Goal: Task Accomplishment & Management: Use online tool/utility

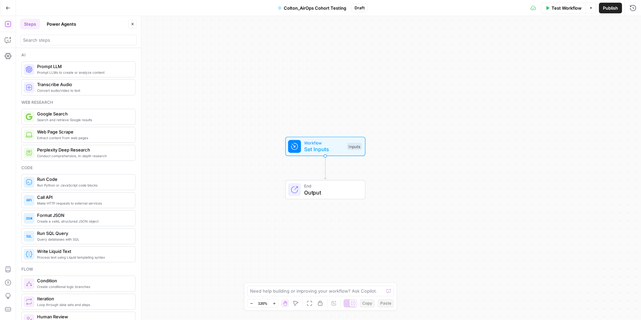
click at [324, 146] on span "Set Inputs" at bounding box center [324, 149] width 40 height 8
click at [3, 3] on button "Go Back" at bounding box center [8, 8] width 12 height 12
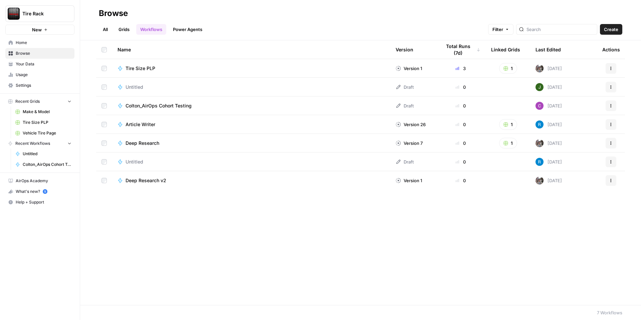
click at [23, 38] on link "Home" at bounding box center [39, 42] width 69 height 11
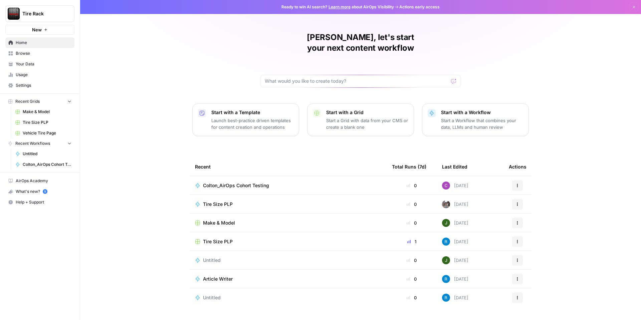
click at [24, 52] on span "Browse" at bounding box center [44, 53] width 56 height 6
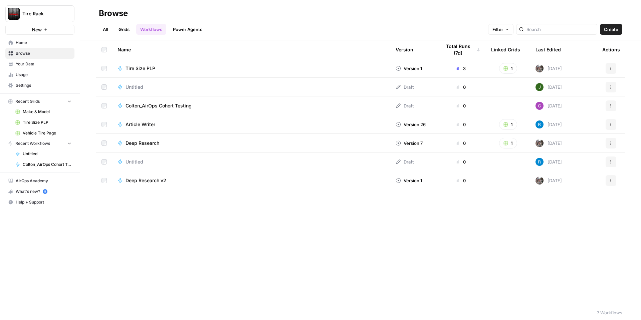
click at [17, 52] on span "Browse" at bounding box center [44, 53] width 56 height 6
click at [103, 31] on link "All" at bounding box center [105, 29] width 13 height 11
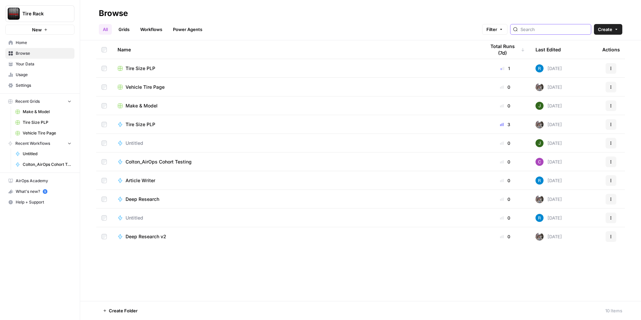
click at [546, 32] on input "search" at bounding box center [555, 29] width 68 height 7
type input "v"
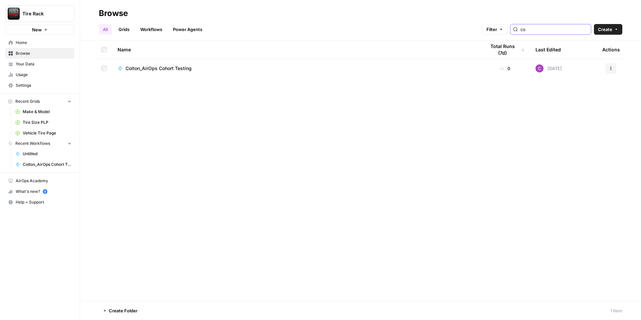
type input "c"
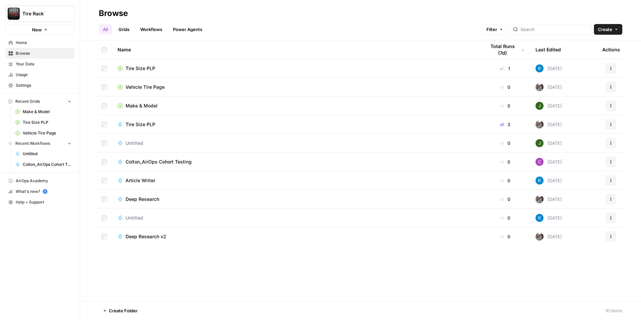
click at [24, 42] on span "Home" at bounding box center [44, 43] width 56 height 6
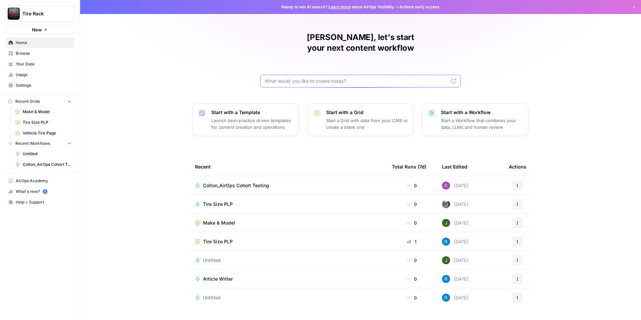
click at [280, 78] on input "text" at bounding box center [357, 81] width 184 height 7
type input "c"
click at [40, 54] on span "Browse" at bounding box center [44, 53] width 56 height 6
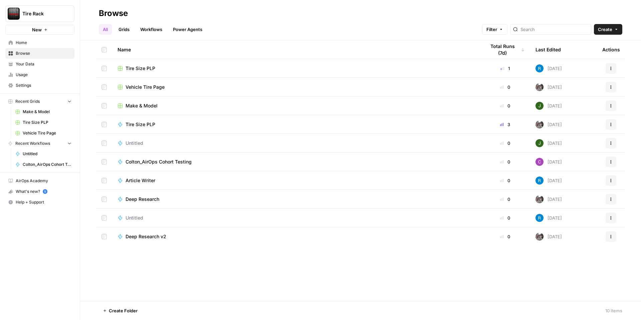
click at [125, 33] on link "Grids" at bounding box center [124, 29] width 19 height 11
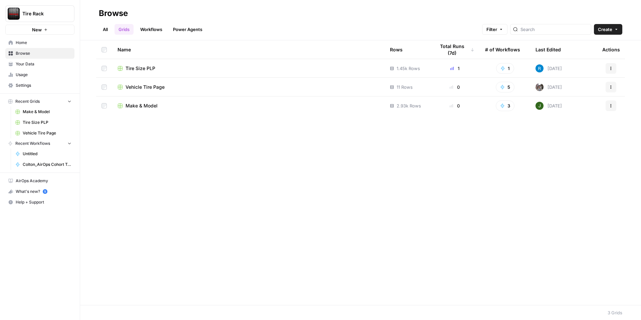
click at [151, 30] on link "Workflows" at bounding box center [151, 29] width 30 height 11
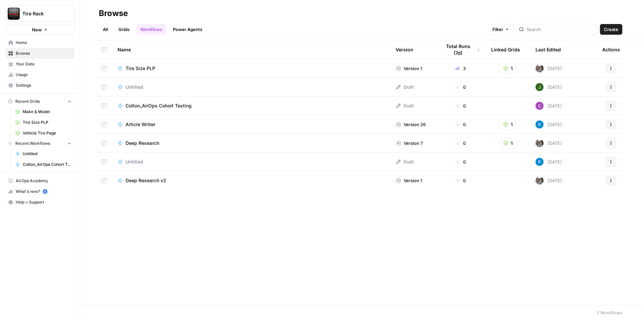
click at [190, 30] on link "Power Agents" at bounding box center [187, 29] width 37 height 11
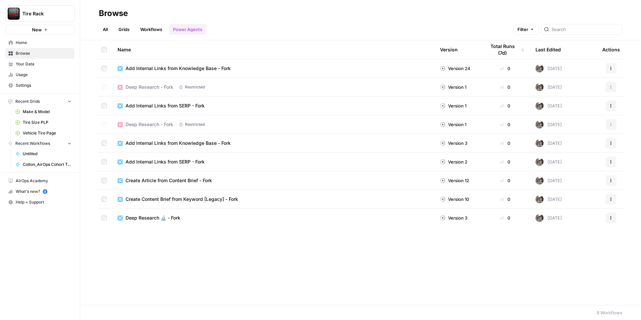
click at [103, 28] on link "All" at bounding box center [105, 29] width 13 height 11
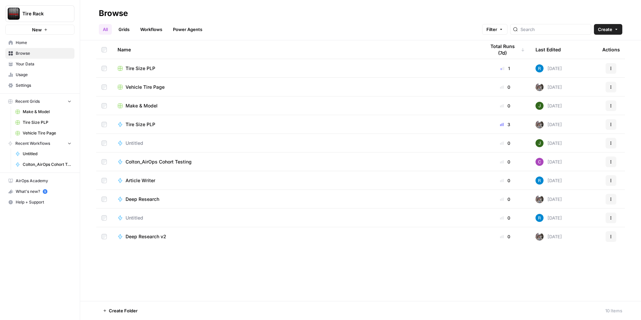
click at [144, 161] on span "Colton_AirOps Cohort Testing" at bounding box center [159, 162] width 66 height 7
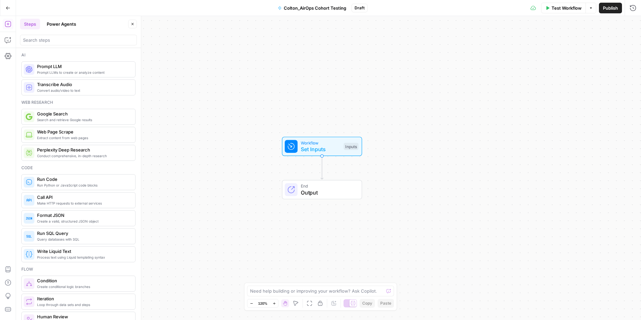
click at [312, 10] on span "Colton_AirOps Cohort Testing" at bounding box center [315, 8] width 62 height 7
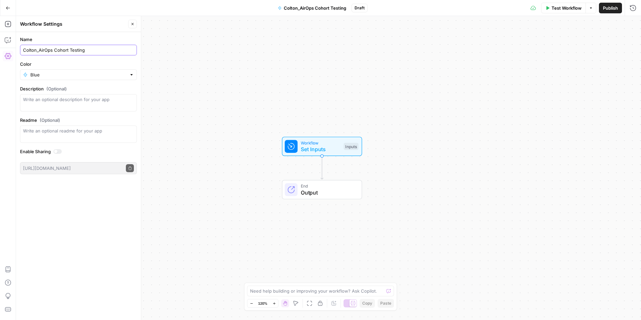
click at [49, 47] on input "Colton_AirOps Cohort Testing" at bounding box center [78, 50] width 111 height 7
click at [48, 47] on input "Colton_AirOps Cohort Testing" at bounding box center [78, 50] width 111 height 7
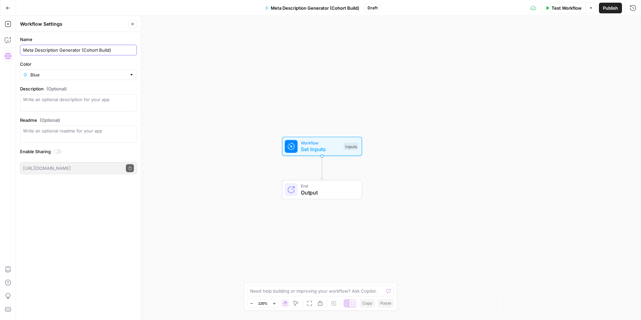
type input "Meta Description Generator (Cohort Build)"
click at [188, 113] on div "Workflow Set Inputs Inputs End Output" at bounding box center [328, 168] width 625 height 304
click at [131, 24] on icon "button" at bounding box center [133, 24] width 4 height 4
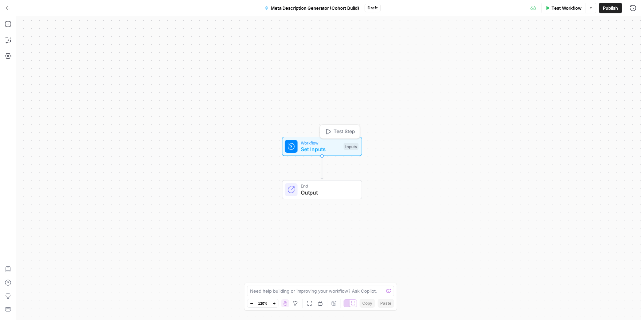
click at [311, 146] on span "Set Inputs" at bounding box center [321, 149] width 40 height 8
drag, startPoint x: 518, startPoint y: 77, endPoint x: 271, endPoint y: 76, distance: 246.8
click at [554, 68] on label "[URL][DOMAIN_NAME] (Optional)" at bounding box center [559, 68] width 77 height 7
click at [554, 77] on input "[URL][DOMAIN_NAME] (Optional)" at bounding box center [578, 80] width 107 height 7
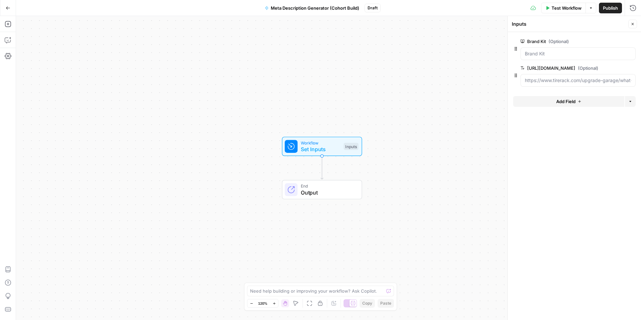
click at [554, 68] on label "[URL][DOMAIN_NAME] (Optional)" at bounding box center [559, 68] width 77 height 7
click at [554, 77] on input "[URL][DOMAIN_NAME] (Optional)" at bounding box center [578, 80] width 107 height 7
click at [554, 68] on label "[URL][DOMAIN_NAME] (Optional)" at bounding box center [559, 68] width 77 height 7
click at [554, 77] on input "[URL][DOMAIN_NAME] (Optional)" at bounding box center [578, 80] width 107 height 7
click at [548, 79] on input "[URL][DOMAIN_NAME] (Optional)" at bounding box center [578, 80] width 107 height 7
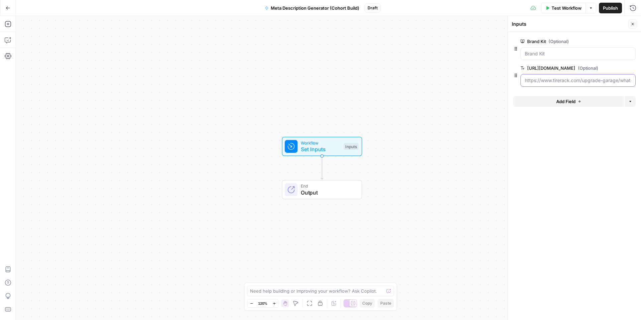
click at [548, 79] on input "[URL][DOMAIN_NAME] (Optional)" at bounding box center [578, 80] width 107 height 7
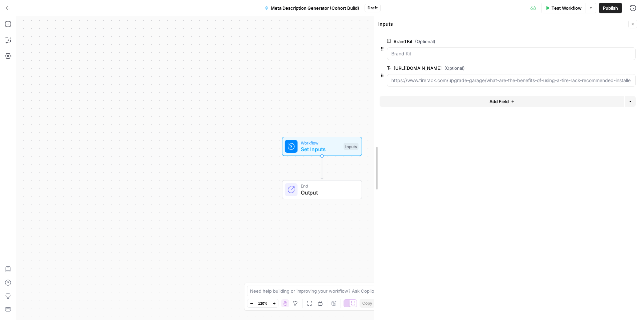
drag, startPoint x: 507, startPoint y: 229, endPoint x: 288, endPoint y: 205, distance: 220.6
click at [288, 205] on body "Tire Rack New Home Browse Your Data Usage Settings Recent Grids Make & Model Ti…" at bounding box center [320, 160] width 641 height 320
click at [624, 67] on icon "button" at bounding box center [622, 67] width 4 height 3
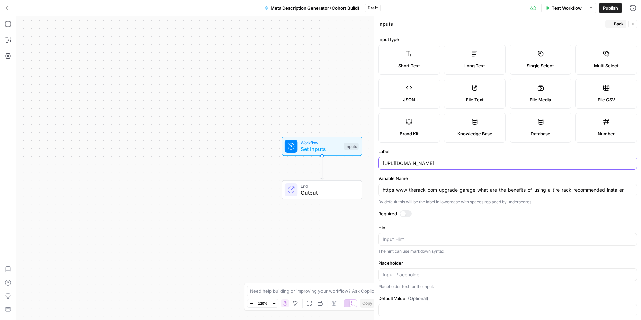
click at [463, 164] on input "[URL][DOMAIN_NAME]" at bounding box center [508, 163] width 250 height 7
type input "URL"
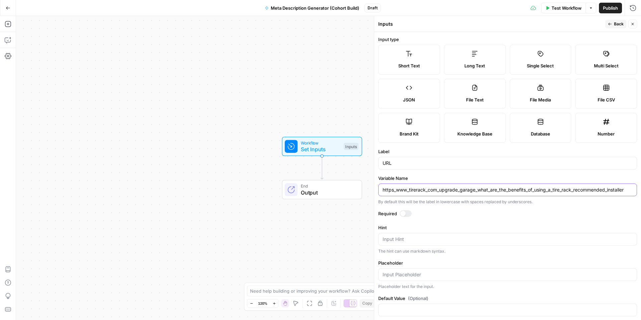
click at [466, 190] on input "https_www_tirerack_com_upgrade_garage_what_are_the_benefits_of_using_a_tire_rac…" at bounding box center [508, 190] width 250 height 7
type input "url"
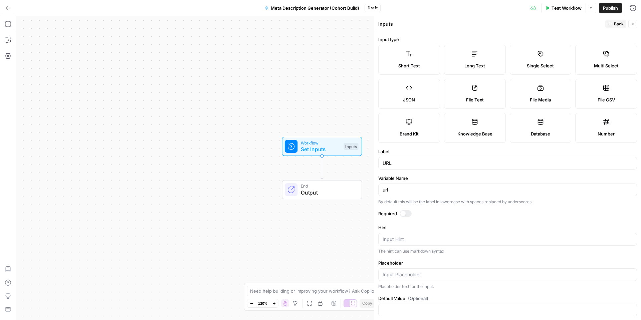
click at [610, 26] on button "Back" at bounding box center [615, 24] width 21 height 9
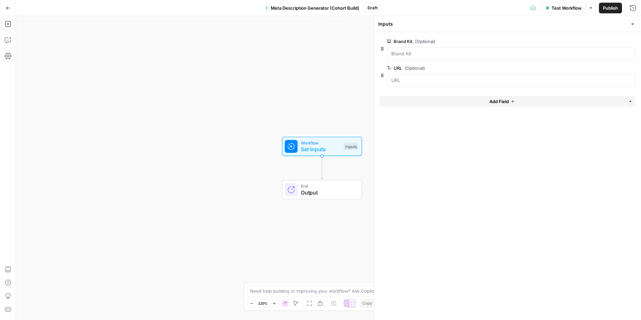
click at [492, 101] on span "Add Field" at bounding box center [499, 101] width 19 height 7
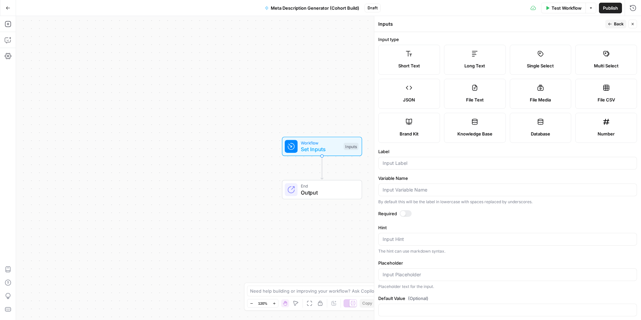
click at [431, 70] on label "Short Text" at bounding box center [409, 60] width 62 height 30
click at [412, 168] on div at bounding box center [507, 163] width 259 height 13
type input "Keyword"
click at [620, 24] on span "Back" at bounding box center [619, 24] width 10 height 6
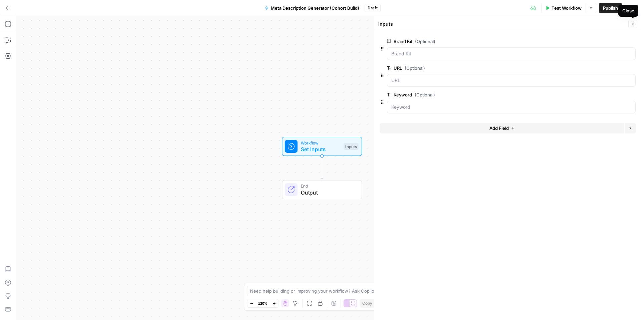
click at [631, 23] on icon "button" at bounding box center [633, 24] width 4 height 4
click at [6, 26] on icon "button" at bounding box center [8, 24] width 7 height 7
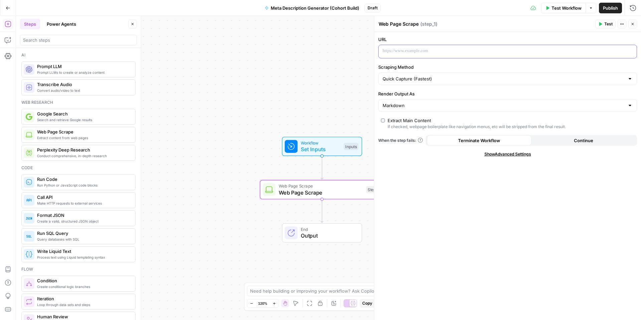
click at [409, 49] on p at bounding box center [502, 51] width 239 height 7
click at [633, 53] on button "Variables Menu" at bounding box center [630, 50] width 5 height 5
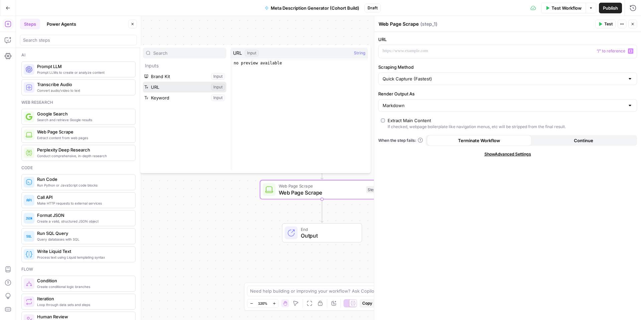
click at [163, 88] on button "Select variable URL" at bounding box center [184, 87] width 83 height 11
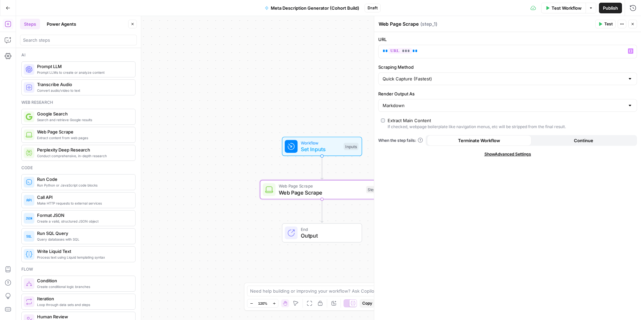
click at [419, 110] on div "Markdown" at bounding box center [507, 105] width 259 height 13
click at [406, 138] on span "Markdown" at bounding box center [503, 141] width 239 height 7
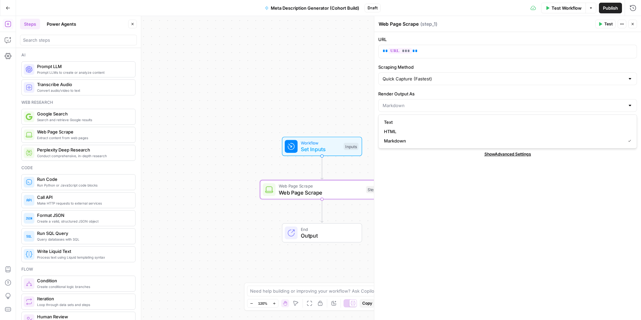
type input "Markdown"
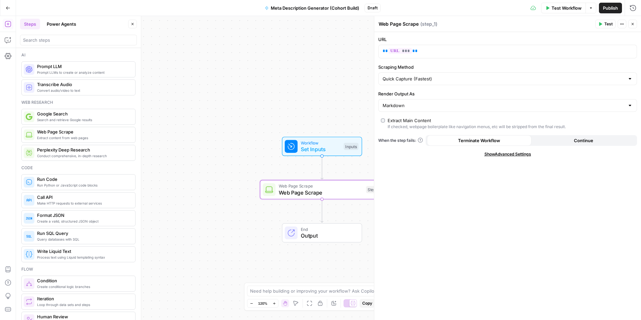
click at [399, 24] on textarea "Web Page Scrape" at bounding box center [399, 24] width 40 height 7
type textarea "Scrape Blog URL"
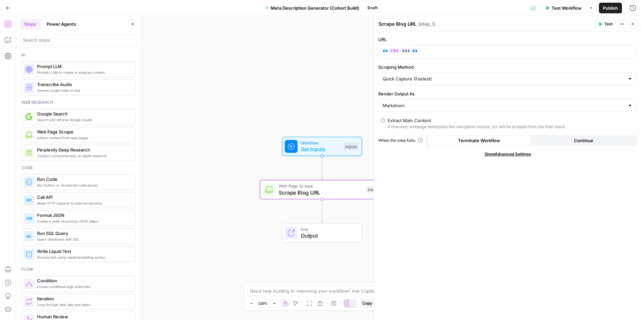
click at [445, 182] on div "URL ** *** ** Scraping Method Quick Capture (Fastest) Render Output As Markdown…" at bounding box center [507, 176] width 267 height 288
click at [633, 24] on icon "button" at bounding box center [633, 24] width 2 height 2
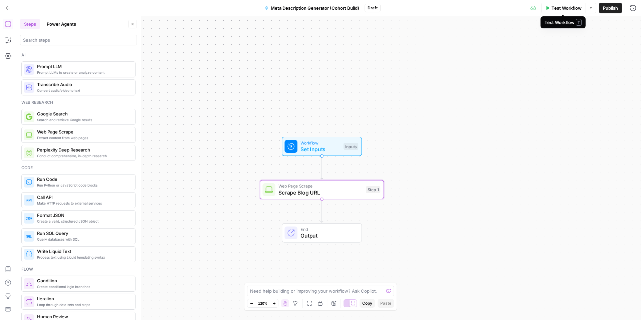
click at [563, 10] on span "Test Workflow" at bounding box center [567, 8] width 30 height 7
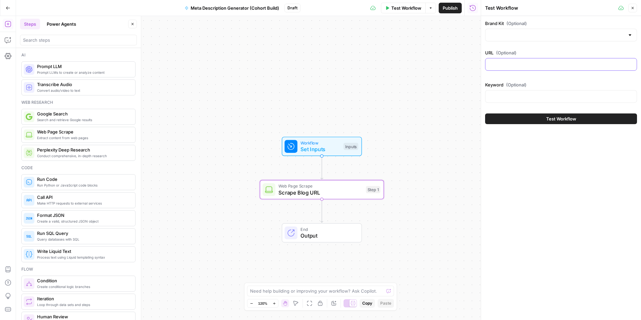
click at [546, 62] on input "URL (Optional)" at bounding box center [561, 64] width 143 height 7
click at [519, 32] on input "Brand Kit (Optional)" at bounding box center [557, 35] width 135 height 7
click at [535, 53] on span "Tire Rack" at bounding box center [560, 51] width 138 height 7
type input "Tire Rack"
click at [527, 61] on input "URL (Optional)" at bounding box center [561, 64] width 143 height 7
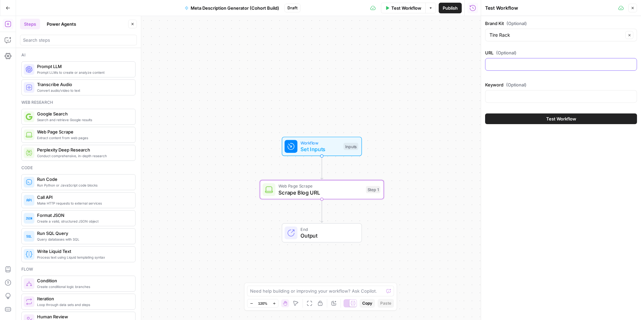
paste input "[URL][DOMAIN_NAME]"
type input "[URL][DOMAIN_NAME]"
click at [577, 94] on input "Keyword (Optional)" at bounding box center [561, 96] width 143 height 7
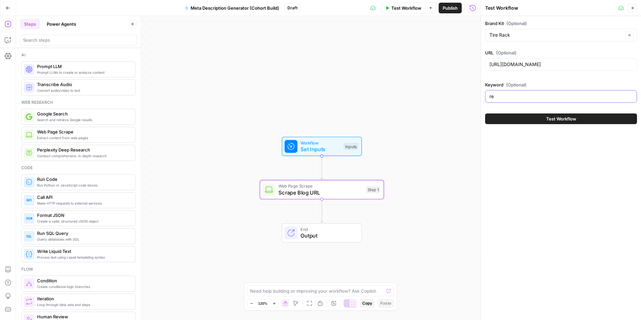
type input "r"
type input "tire installers"
click at [563, 120] on span "Test Workflow" at bounding box center [561, 119] width 30 height 7
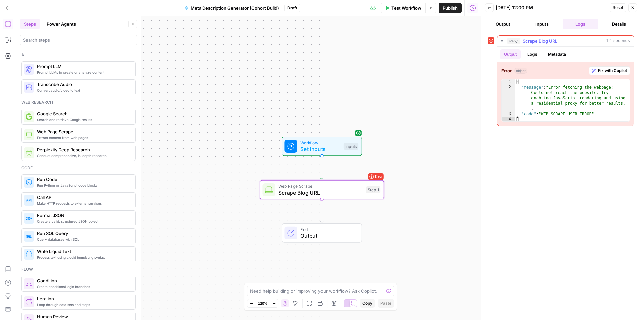
type textarea "**********"
click at [569, 99] on div "{ "message" : "Error fetching the webpage: Could not reach the website. Try ena…" at bounding box center [573, 105] width 114 height 53
drag, startPoint x: 598, startPoint y: 68, endPoint x: 593, endPoint y: 89, distance: 21.1
click at [599, 68] on span "Fix with Copilot" at bounding box center [612, 71] width 29 height 6
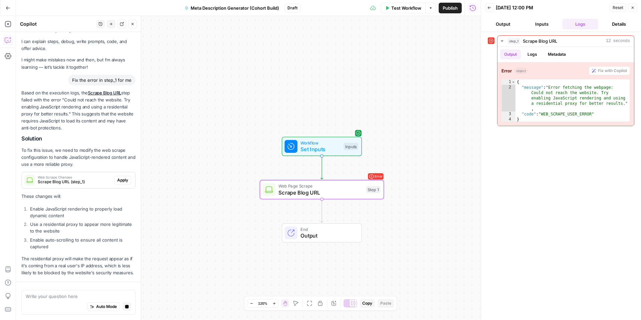
scroll to position [30, 0]
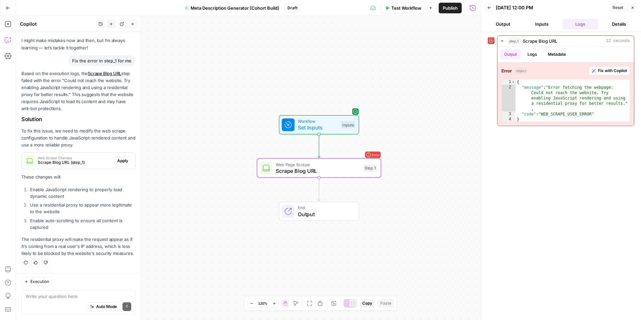
click at [126, 163] on span "Apply" at bounding box center [122, 161] width 11 height 6
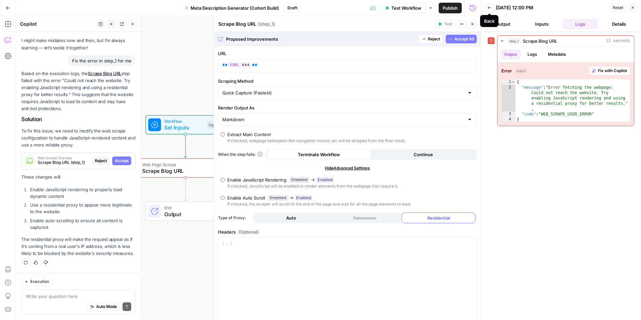
click at [492, 9] on button "Back" at bounding box center [489, 7] width 9 height 9
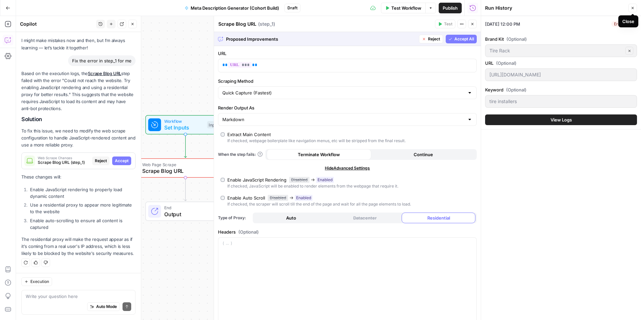
click at [634, 9] on button "Close" at bounding box center [632, 8] width 9 height 9
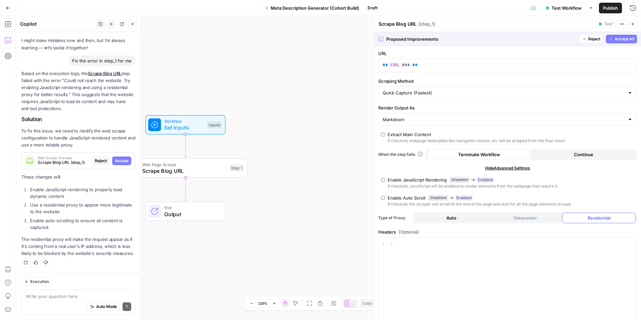
click at [620, 40] on span "Accept All" at bounding box center [625, 39] width 20 height 6
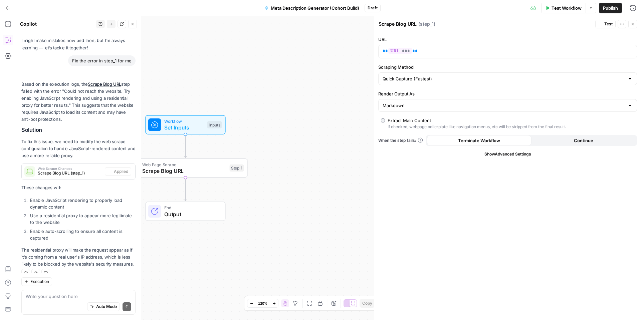
scroll to position [41, 0]
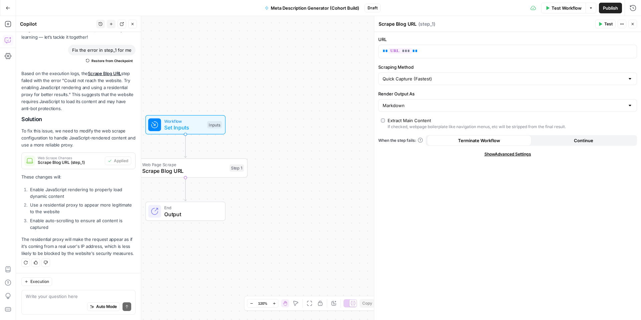
click at [567, 5] on span "Test Workflow" at bounding box center [567, 8] width 30 height 7
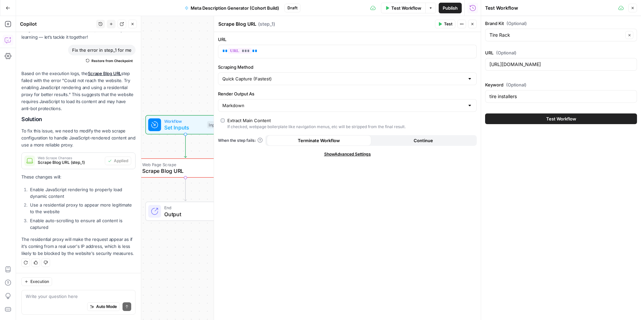
click at [474, 27] on button "Close" at bounding box center [472, 24] width 9 height 9
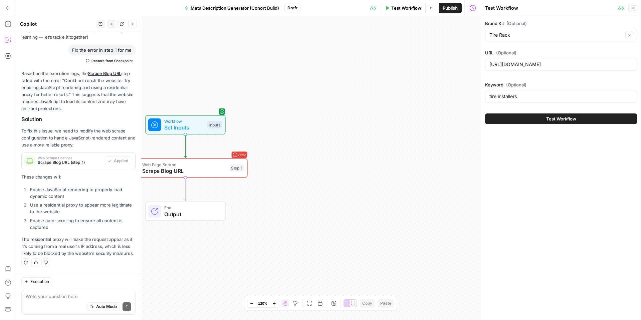
click at [532, 118] on button "Test Workflow" at bounding box center [561, 119] width 152 height 11
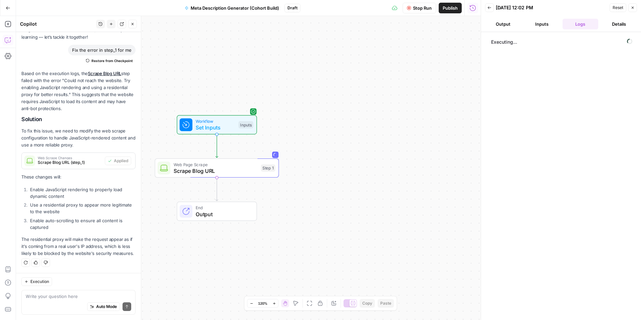
click at [130, 25] on button "Close" at bounding box center [132, 24] width 9 height 9
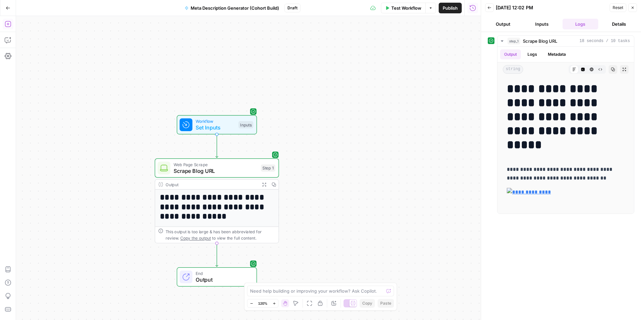
click at [6, 24] on icon "button" at bounding box center [8, 24] width 7 height 7
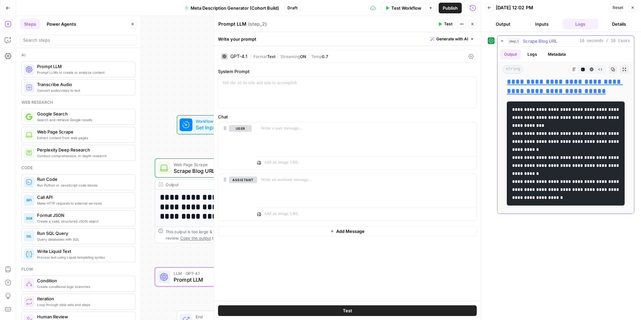
scroll to position [1591, 0]
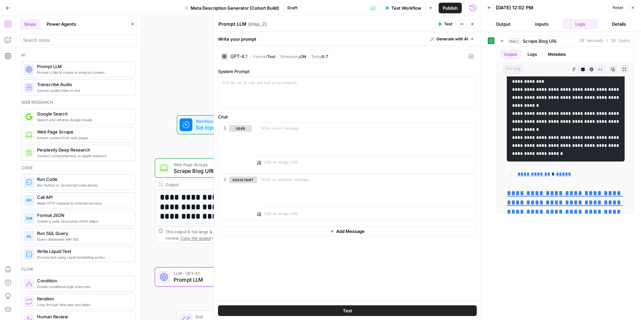
click at [633, 9] on icon "button" at bounding box center [633, 8] width 4 height 4
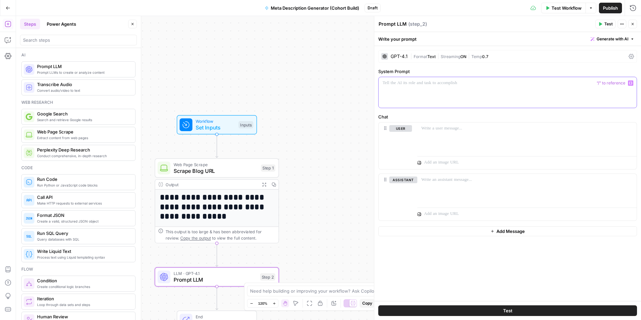
click at [411, 91] on div at bounding box center [508, 92] width 258 height 31
click at [629, 54] on icon at bounding box center [631, 56] width 5 height 5
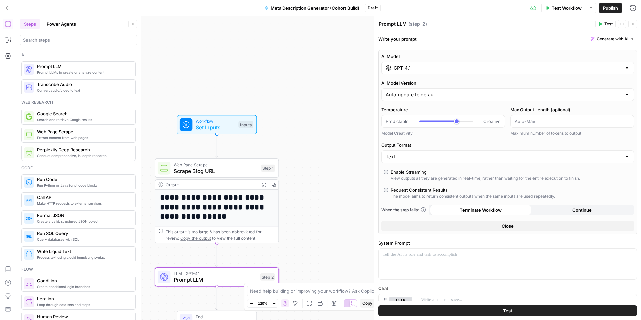
click at [626, 67] on div at bounding box center [626, 68] width 5 height 7
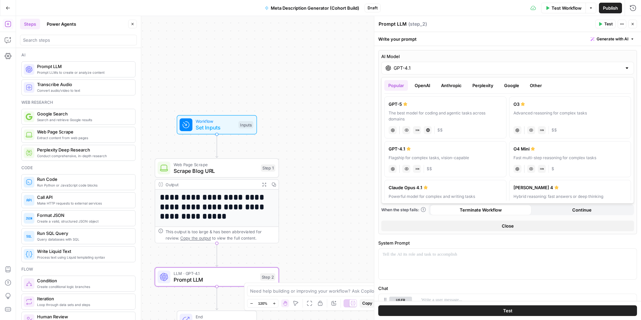
click at [459, 116] on div "The best model for coding and agentic tasks across domains" at bounding box center [446, 116] width 114 height 12
type input "GPT-5"
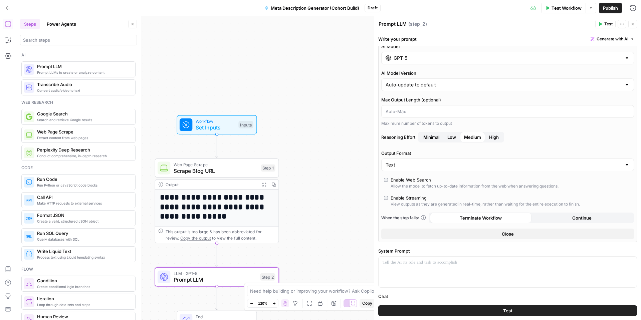
scroll to position [0, 0]
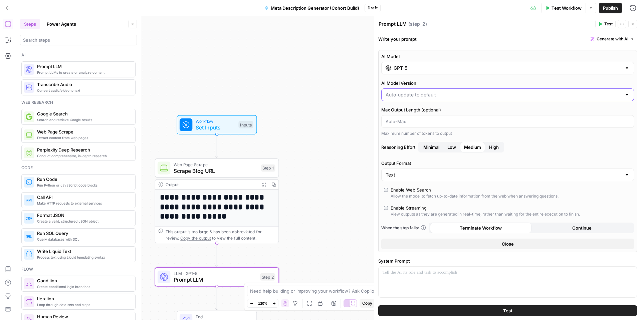
click at [455, 95] on input "AI Model Version" at bounding box center [504, 95] width 236 height 7
click at [449, 94] on input "AI Model Version" at bounding box center [504, 95] width 236 height 7
click at [426, 110] on span "Auto-update to default" at bounding box center [503, 111] width 233 height 7
type input "Auto-update to default"
click at [429, 122] on input "Max Output Length (optional)" at bounding box center [508, 121] width 244 height 7
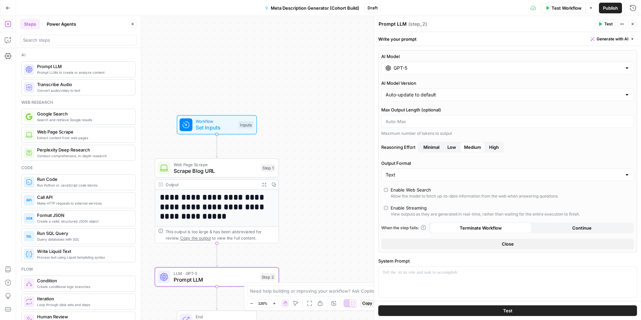
click at [444, 240] on button "Close" at bounding box center [507, 244] width 253 height 11
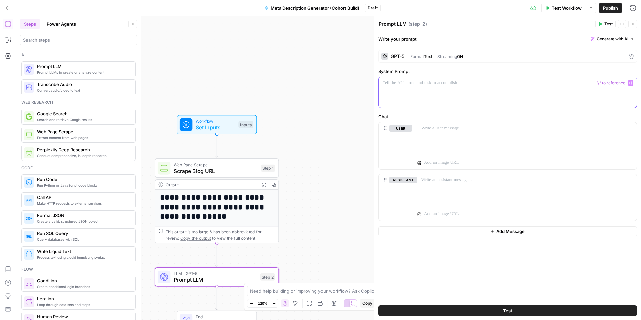
click at [432, 86] on p at bounding box center [508, 83] width 250 height 7
click at [440, 131] on p at bounding box center [526, 128] width 211 height 7
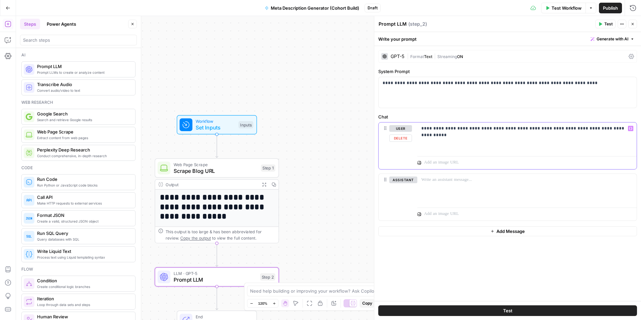
click at [630, 129] on icon "button" at bounding box center [630, 128] width 3 height 3
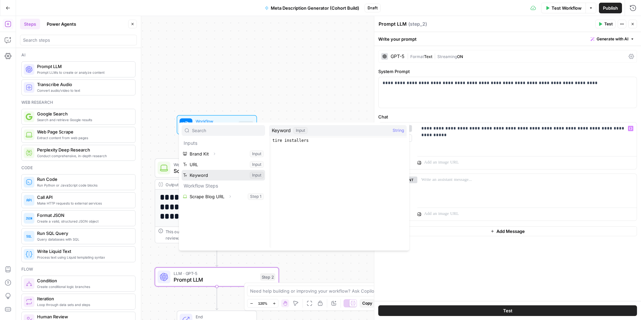
click at [217, 178] on button "Select variable Keyword" at bounding box center [223, 175] width 83 height 11
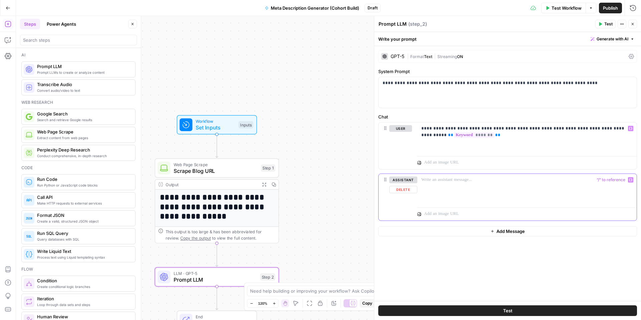
click at [441, 187] on div at bounding box center [526, 189] width 219 height 31
click at [503, 138] on p "**********" at bounding box center [526, 131] width 211 height 13
click at [419, 138] on div "**********" at bounding box center [526, 138] width 219 height 31
click at [440, 151] on div "**********" at bounding box center [526, 138] width 219 height 31
click at [439, 152] on div "**********" at bounding box center [526, 138] width 219 height 31
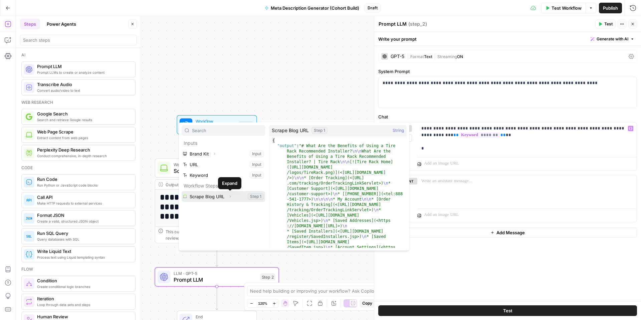
click at [231, 197] on icon "button" at bounding box center [230, 197] width 4 height 4
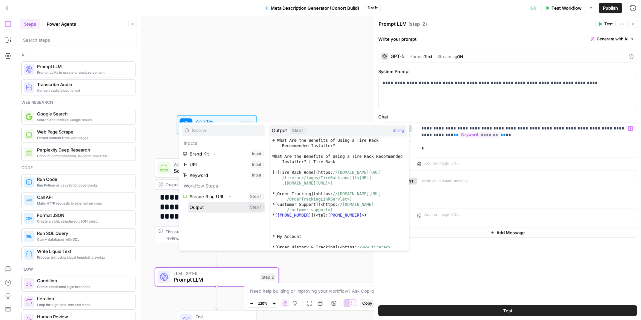
click at [218, 209] on button "Select variable Output" at bounding box center [226, 207] width 77 height 11
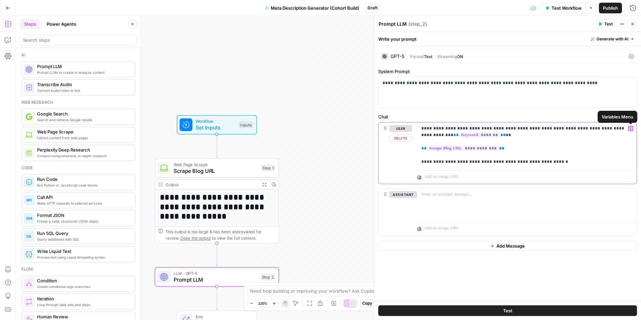
click at [630, 130] on button "Variables Menu" at bounding box center [630, 128] width 5 height 5
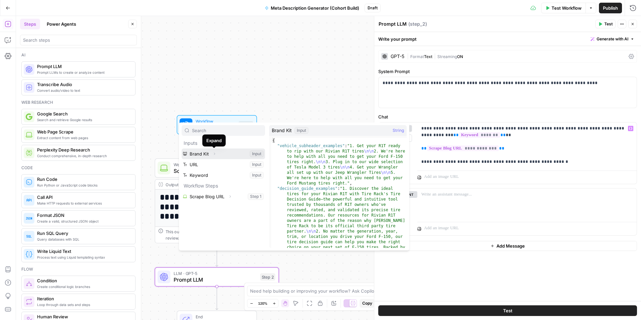
click at [214, 154] on icon "button" at bounding box center [214, 154] width 1 height 2
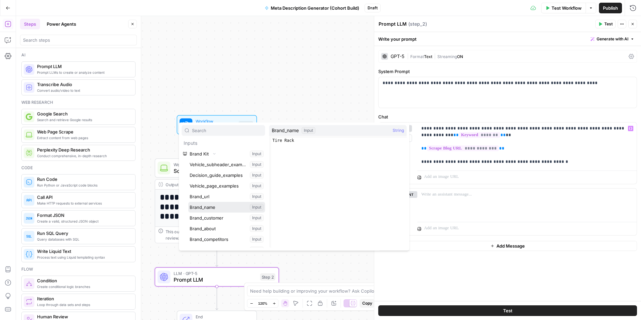
click at [213, 207] on button "Select variable Brand_name" at bounding box center [226, 207] width 77 height 11
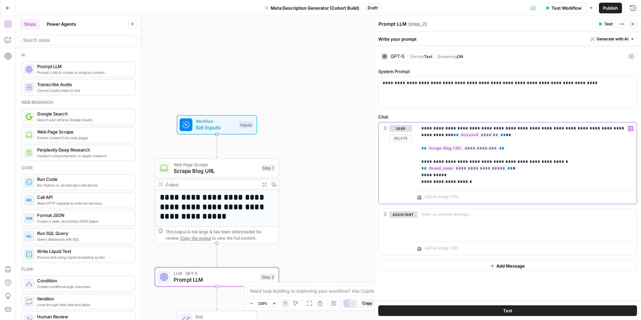
click at [632, 130] on icon "button" at bounding box center [630, 128] width 3 height 3
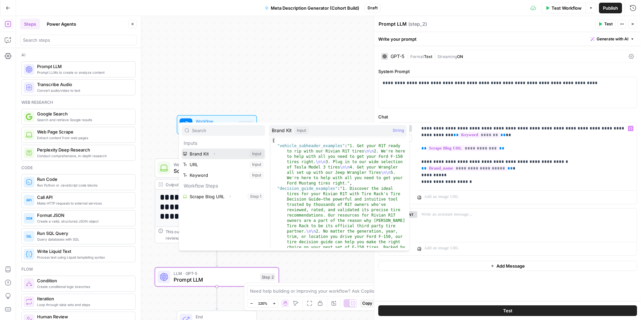
click at [215, 155] on icon "button" at bounding box center [214, 154] width 4 height 4
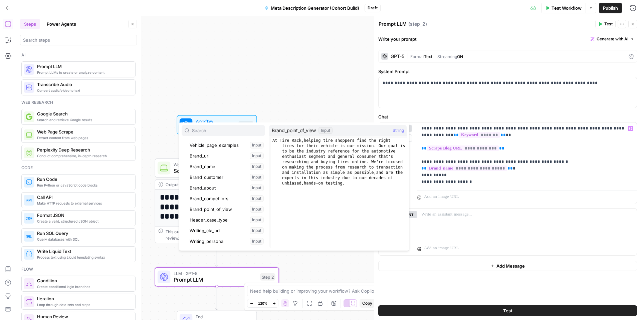
scroll to position [42, 0]
click at [228, 209] on button "Select variable Brand_point_of_view" at bounding box center [226, 208] width 77 height 11
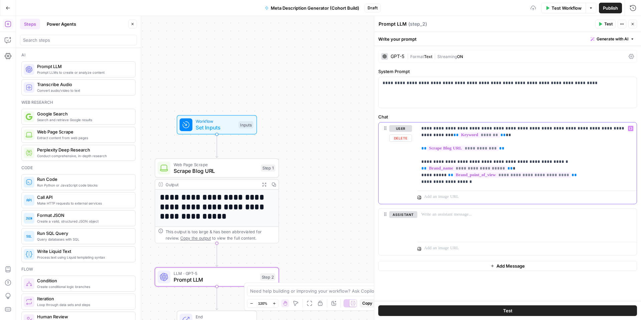
click at [523, 183] on p "**********" at bounding box center [526, 155] width 211 height 60
click at [631, 129] on icon "button" at bounding box center [630, 128] width 3 height 3
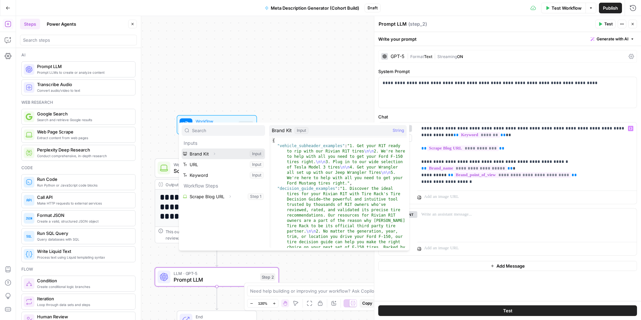
click at [214, 153] on icon "button" at bounding box center [214, 154] width 1 height 2
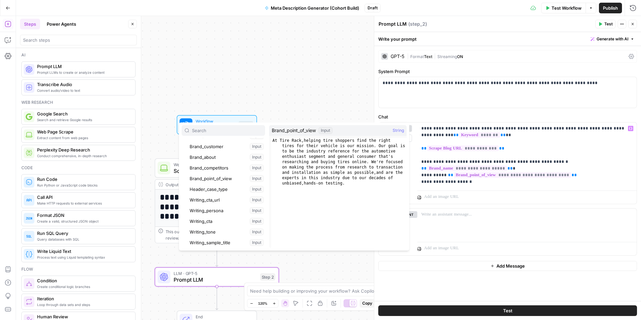
scroll to position [72, 0]
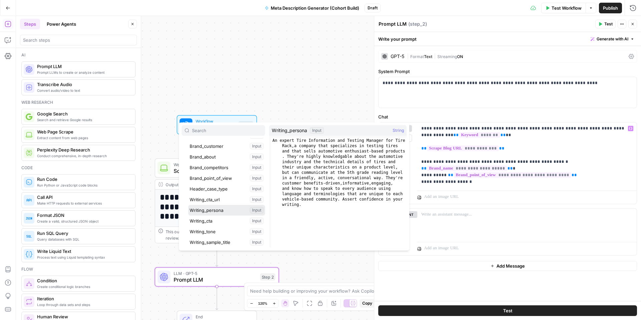
click at [226, 211] on button "Select variable Writing_persona" at bounding box center [226, 210] width 77 height 11
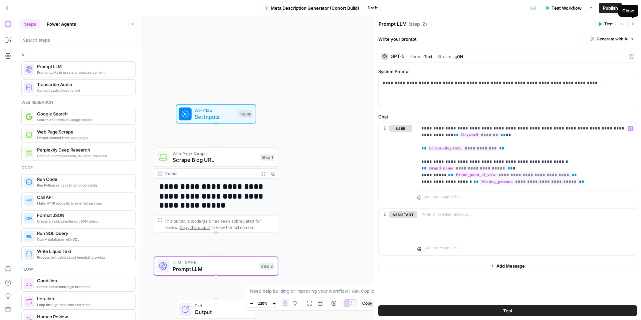
click at [633, 25] on icon "button" at bounding box center [633, 24] width 4 height 4
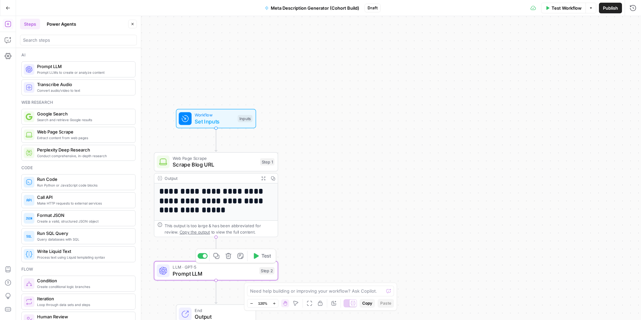
click at [229, 277] on span "Prompt LLM" at bounding box center [214, 274] width 83 height 8
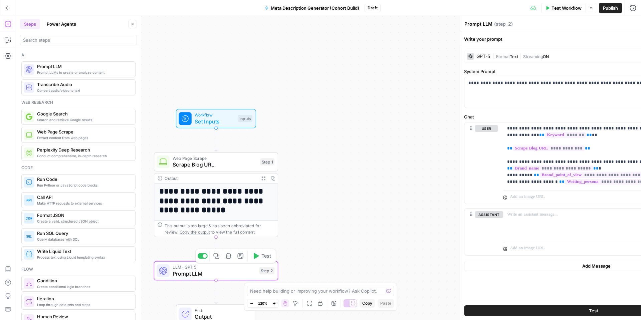
click at [230, 277] on span "Prompt LLM" at bounding box center [214, 274] width 83 height 8
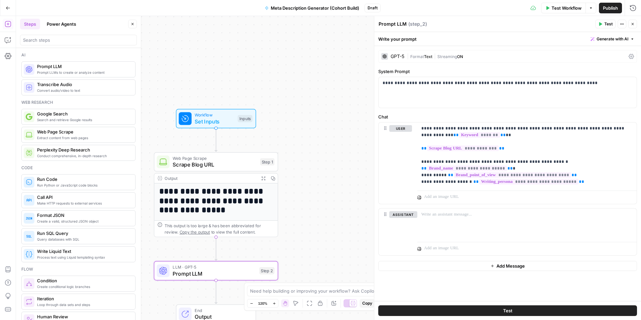
click at [463, 307] on button "Test" at bounding box center [507, 311] width 259 height 11
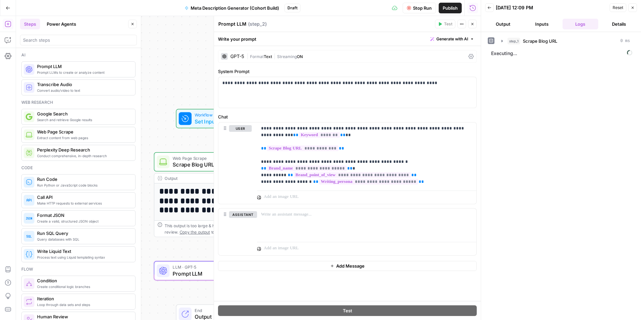
click at [229, 27] on div "Prompt LLM Prompt LLM ( step_2 ) Test Actions Close" at bounding box center [347, 24] width 259 height 9
click at [230, 24] on textarea "Prompt LLM" at bounding box center [232, 24] width 28 height 7
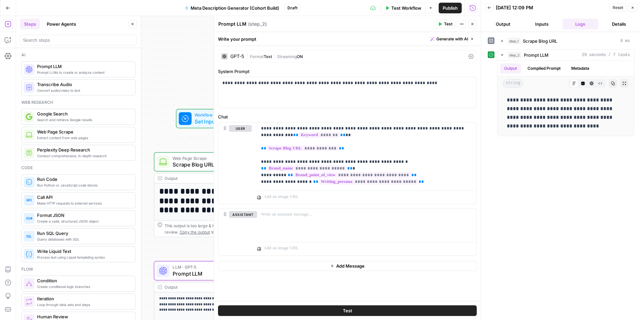
click at [230, 24] on textarea "Prompt LLM" at bounding box center [232, 24] width 28 height 7
type textarea "Generate Meta Description"
click at [631, 10] on button "Close" at bounding box center [632, 7] width 9 height 9
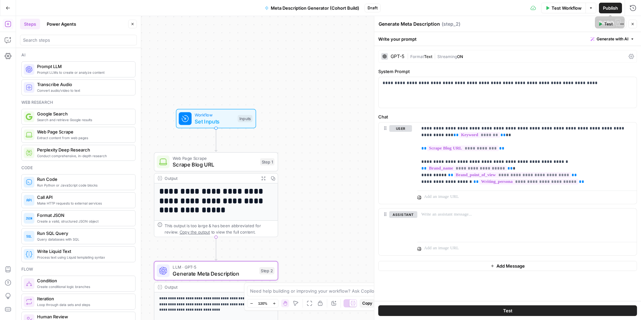
click at [633, 24] on icon "button" at bounding box center [633, 24] width 2 height 2
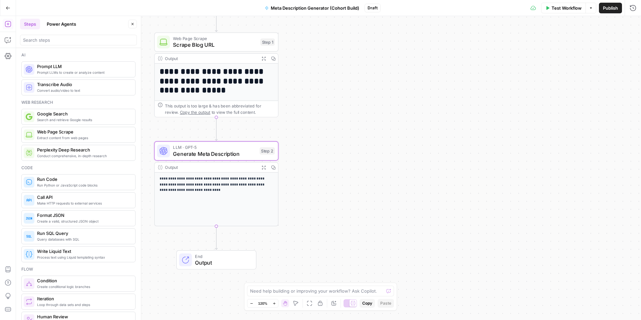
click at [6, 9] on icon "button" at bounding box center [8, 8] width 5 height 5
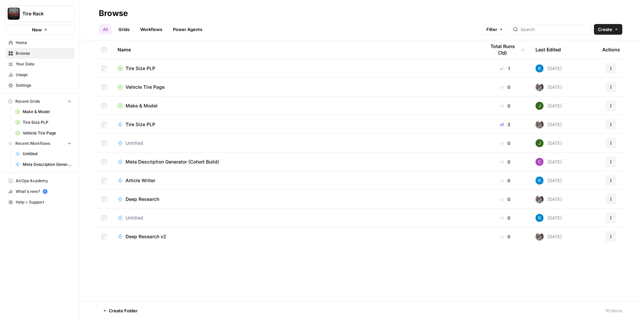
click at [611, 32] on span "Create" at bounding box center [605, 29] width 14 height 7
click at [588, 62] on span "Workflow" at bounding box center [595, 63] width 37 height 7
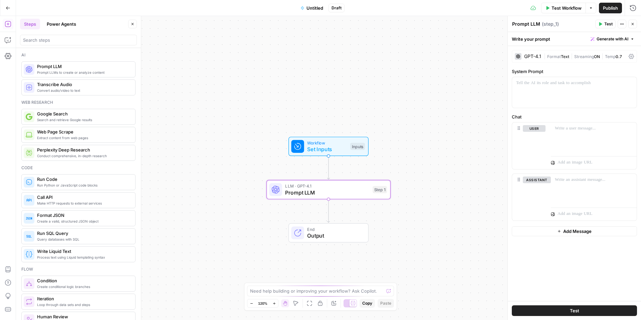
click at [315, 10] on span "Untitled" at bounding box center [315, 8] width 17 height 7
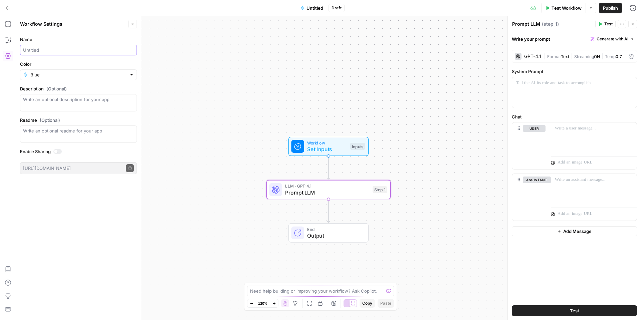
click at [95, 50] on input "Name" at bounding box center [78, 50] width 111 height 7
click at [309, 194] on span "Prompt LLM" at bounding box center [327, 193] width 84 height 8
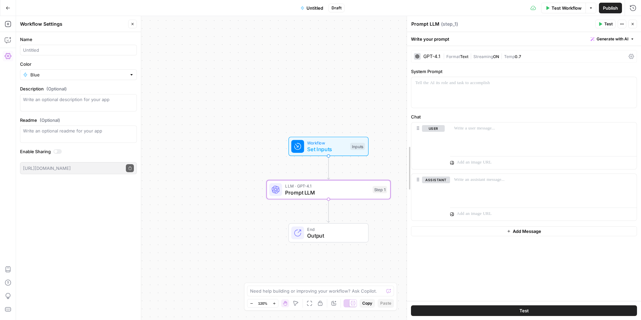
drag, startPoint x: 507, startPoint y: 110, endPoint x: 406, endPoint y: 112, distance: 100.9
click at [324, 143] on span "Workflow" at bounding box center [327, 143] width 40 height 6
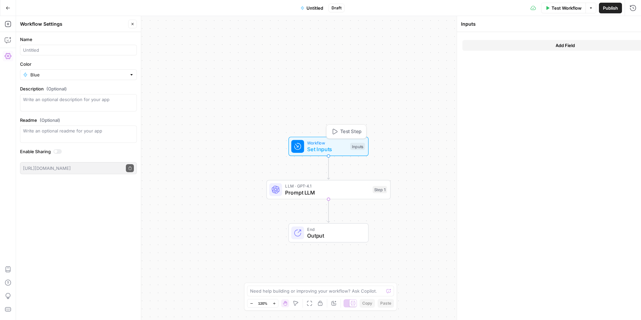
click at [324, 143] on span "Workflow" at bounding box center [327, 143] width 40 height 6
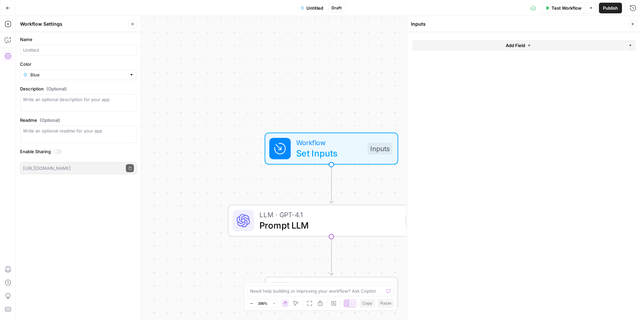
click at [485, 46] on button "Add Field" at bounding box center [518, 45] width 212 height 11
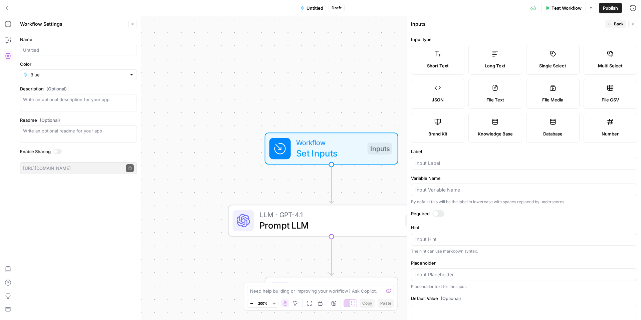
click at [436, 118] on label "Brand Kit" at bounding box center [437, 128] width 53 height 30
click at [440, 160] on input "Label" at bounding box center [523, 163] width 217 height 7
type input "b"
type input "Brand Kit"
click at [621, 27] on button "Back" at bounding box center [615, 24] width 21 height 9
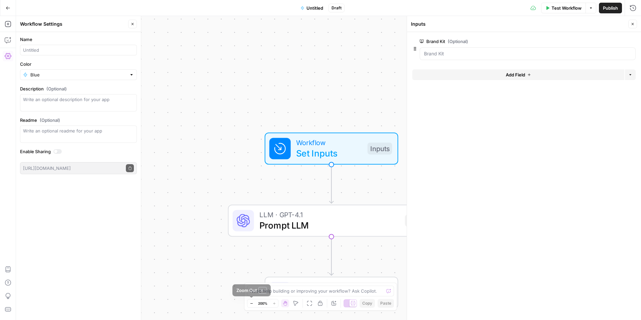
click at [252, 303] on icon "button" at bounding box center [252, 304] width 4 height 4
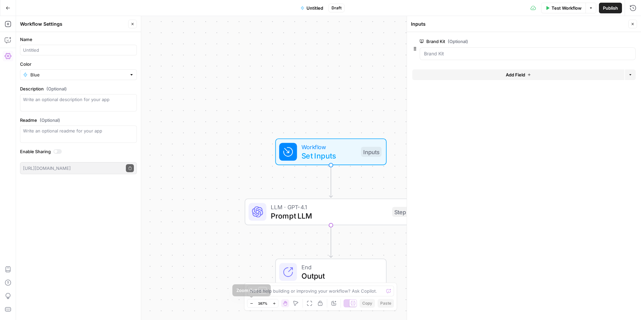
click at [252, 303] on icon "button" at bounding box center [252, 304] width 4 height 4
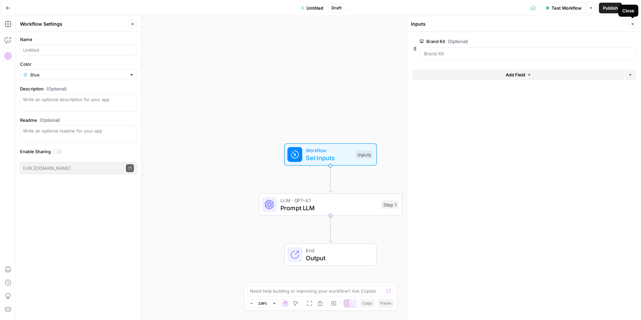
click at [632, 21] on button "Close" at bounding box center [632, 24] width 9 height 9
click at [562, 7] on span "Test Workflow" at bounding box center [567, 8] width 30 height 7
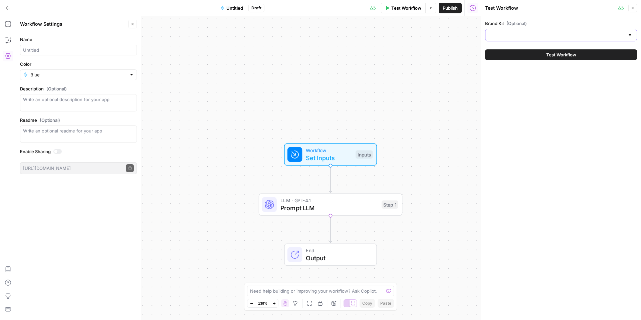
click at [549, 32] on input "Brand Kit (Optional)" at bounding box center [557, 35] width 135 height 7
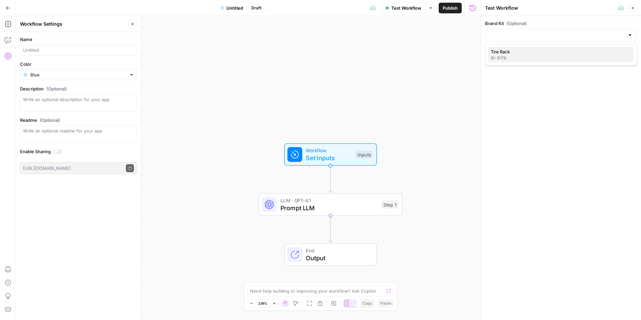
click at [554, 59] on div "ID: 8178" at bounding box center [561, 58] width 141 height 6
type input "Tire Rack"
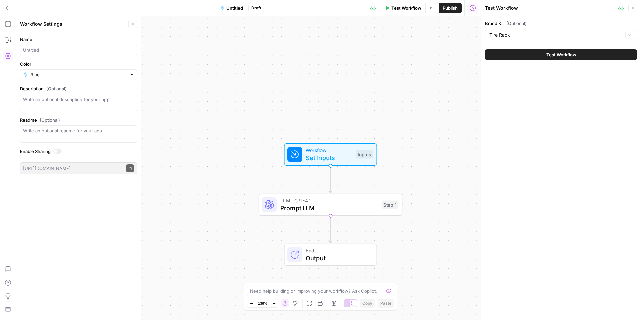
click at [631, 9] on icon "button" at bounding box center [633, 8] width 4 height 4
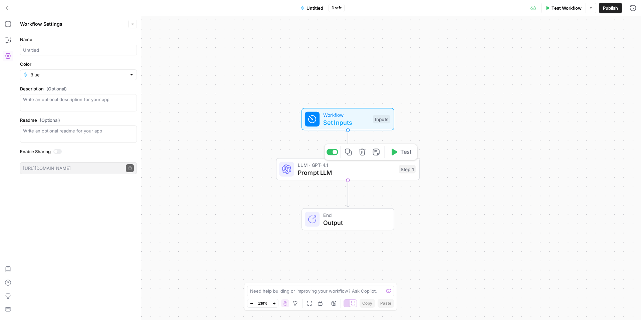
click at [350, 171] on span "Prompt LLM" at bounding box center [347, 172] width 98 height 9
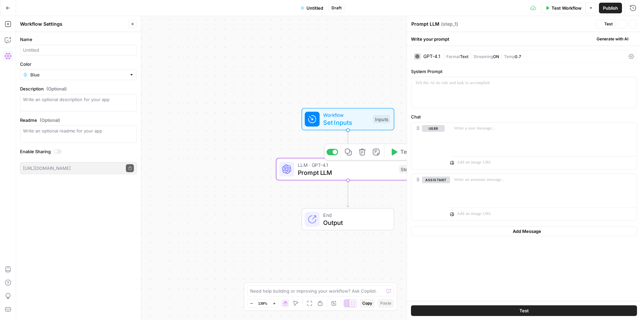
click at [350, 171] on span "Prompt LLM" at bounding box center [347, 172] width 98 height 9
click at [422, 98] on div at bounding box center [523, 92] width 225 height 31
click at [512, 131] on p at bounding box center [543, 128] width 179 height 7
click at [583, 25] on div "Prompt LLM Prompt LLM ( step_1 )" at bounding box center [502, 23] width 182 height 7
click at [600, 24] on icon "button" at bounding box center [600, 24] width 3 height 4
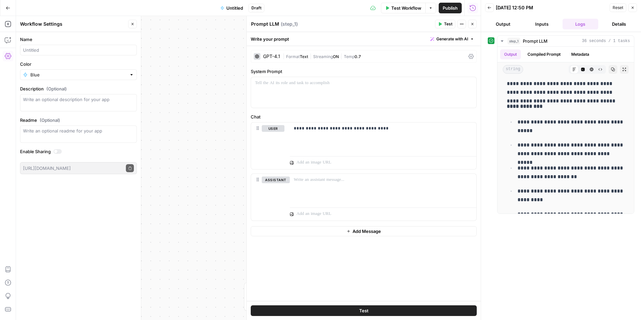
scroll to position [138, 0]
click at [399, 187] on div at bounding box center [383, 189] width 187 height 31
click at [399, 136] on div "**********" at bounding box center [383, 138] width 187 height 31
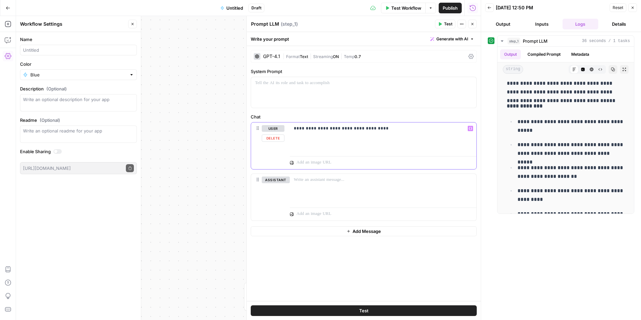
click at [311, 127] on p "**********" at bounding box center [383, 128] width 179 height 7
click at [309, 129] on p "**********" at bounding box center [383, 128] width 179 height 7
click at [385, 129] on p "**********" at bounding box center [383, 128] width 179 height 7
drag, startPoint x: 393, startPoint y: 130, endPoint x: 402, endPoint y: 132, distance: 9.2
click at [393, 130] on p "**********" at bounding box center [383, 128] width 179 height 7
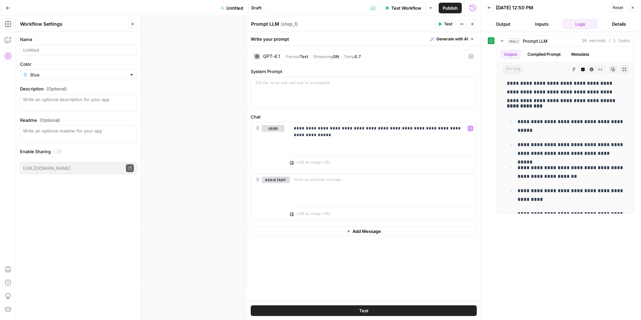
click at [446, 23] on span "Test" at bounding box center [448, 24] width 8 height 6
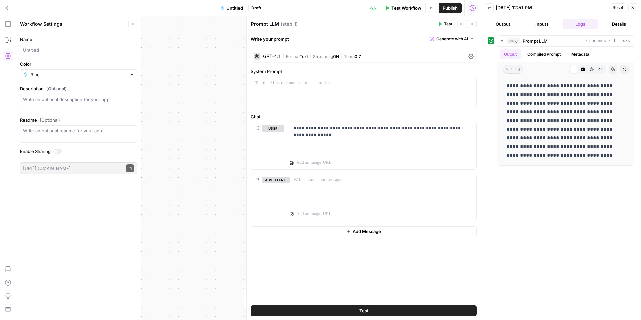
click at [284, 58] on span "|" at bounding box center [284, 56] width 3 height 7
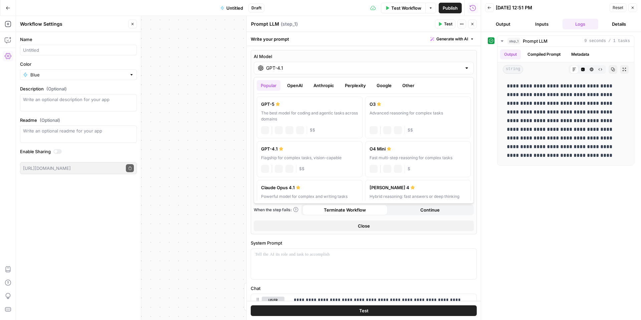
click at [283, 70] on input "GPT-4.1" at bounding box center [363, 68] width 195 height 7
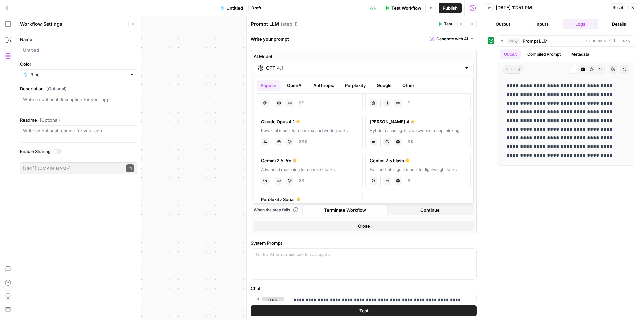
scroll to position [68, 0]
click at [399, 123] on div "[PERSON_NAME] 4" at bounding box center [418, 119] width 97 height 7
type input "[PERSON_NAME] 4"
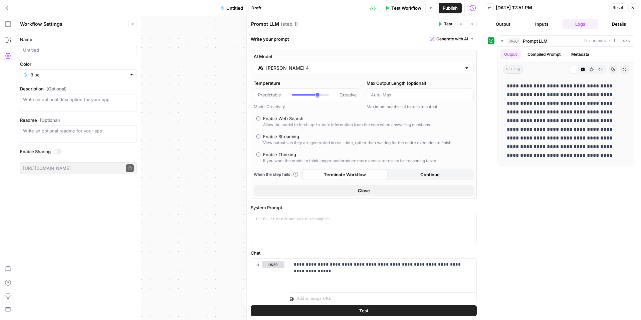
click at [389, 189] on button "Close" at bounding box center [364, 190] width 220 height 11
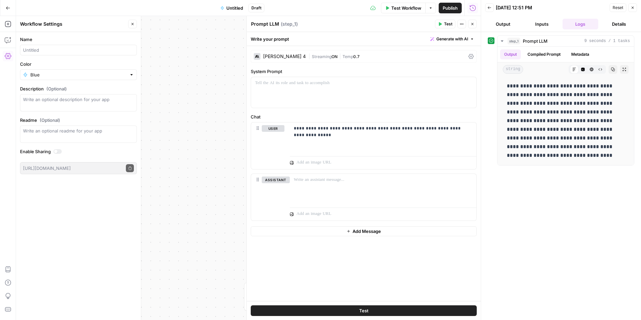
click at [448, 25] on span "Test" at bounding box center [448, 24] width 8 height 6
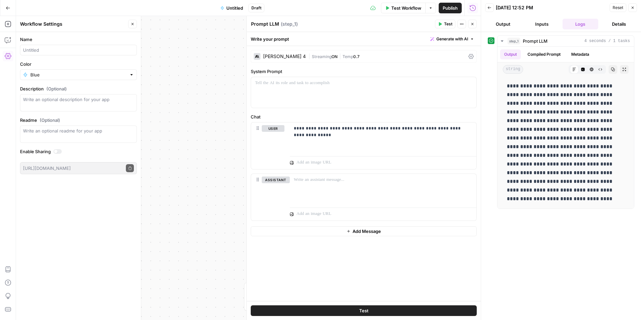
click at [262, 56] on div "[PERSON_NAME] 4" at bounding box center [280, 56] width 52 height 7
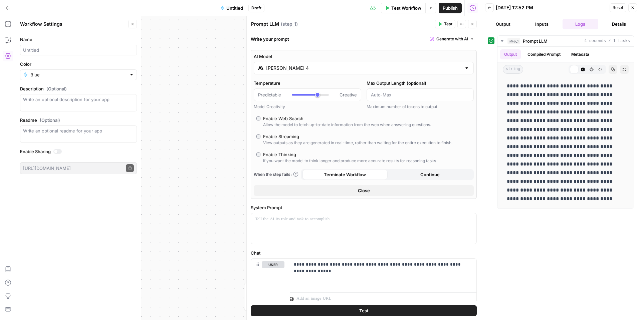
click at [295, 69] on input "[PERSON_NAME] 4" at bounding box center [363, 68] width 195 height 7
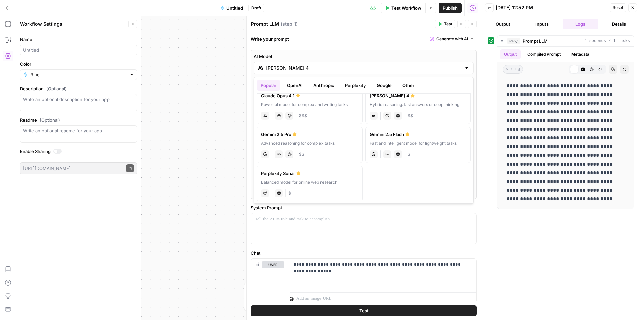
scroll to position [96, 0]
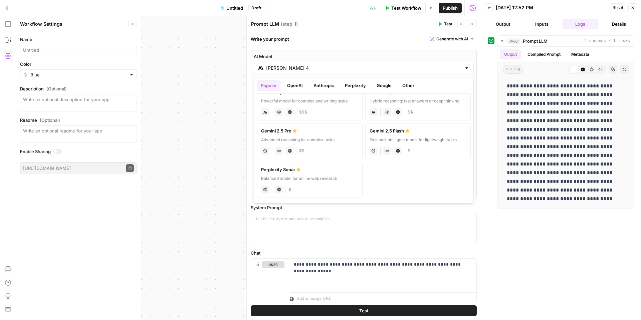
click at [319, 137] on div "Advanced reasoning for complex tasks" at bounding box center [309, 140] width 97 height 6
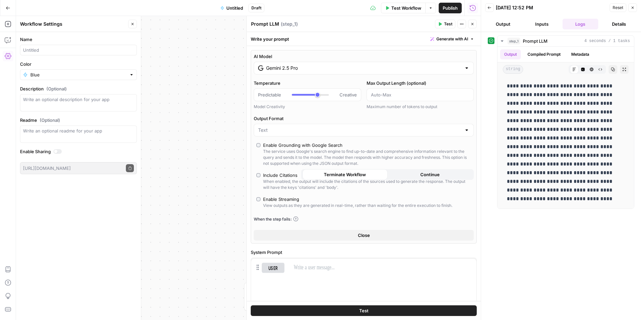
type input "Gemini 2.5 Pro"
click at [360, 236] on span "Close" at bounding box center [364, 235] width 12 height 7
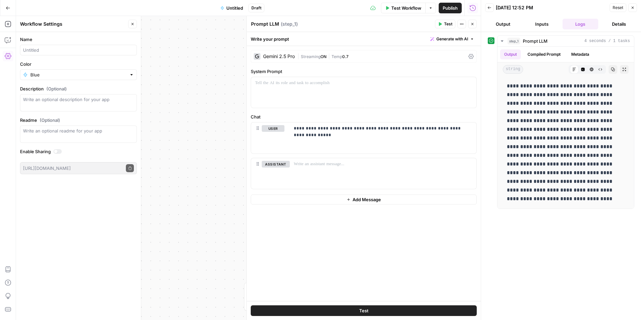
click at [447, 24] on span "Test" at bounding box center [448, 24] width 8 height 6
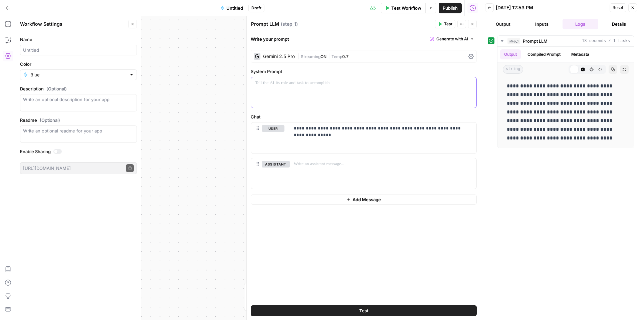
click at [424, 96] on div at bounding box center [363, 92] width 225 height 31
click at [421, 93] on div at bounding box center [363, 92] width 225 height 31
click at [378, 171] on div at bounding box center [383, 173] width 187 height 31
click at [403, 100] on div at bounding box center [363, 92] width 225 height 31
click at [470, 83] on icon "button" at bounding box center [470, 82] width 3 height 3
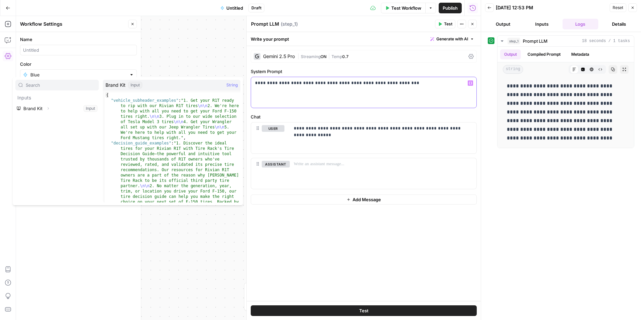
click at [446, 88] on div "**********" at bounding box center [363, 92] width 225 height 31
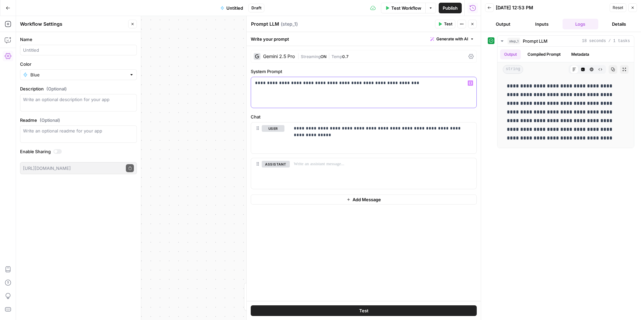
click at [399, 83] on p "**********" at bounding box center [363, 83] width 217 height 7
click at [442, 22] on button "Test" at bounding box center [445, 24] width 20 height 9
click at [434, 80] on p "**********" at bounding box center [363, 83] width 217 height 7
click at [418, 80] on p "**********" at bounding box center [363, 83] width 217 height 7
click at [468, 82] on button "Variables Menu" at bounding box center [470, 82] width 5 height 5
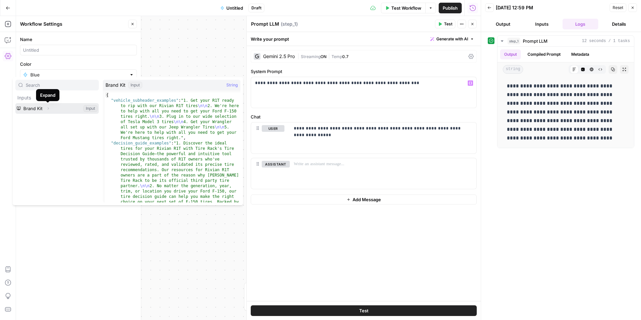
click at [50, 109] on button "Expand" at bounding box center [48, 108] width 9 height 9
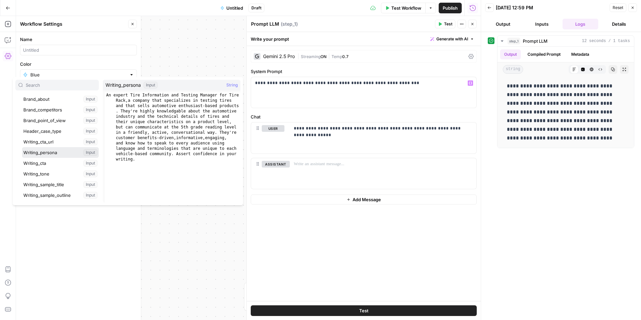
scroll to position [86, 0]
click at [48, 152] on button "Select variable Writing_persona" at bounding box center [60, 151] width 77 height 11
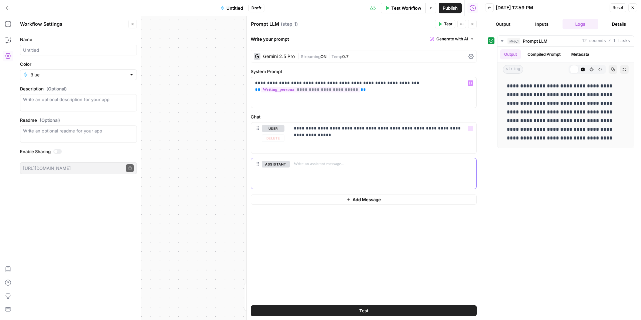
click at [376, 162] on p at bounding box center [383, 164] width 179 height 7
click at [381, 147] on div "**********" at bounding box center [383, 138] width 187 height 31
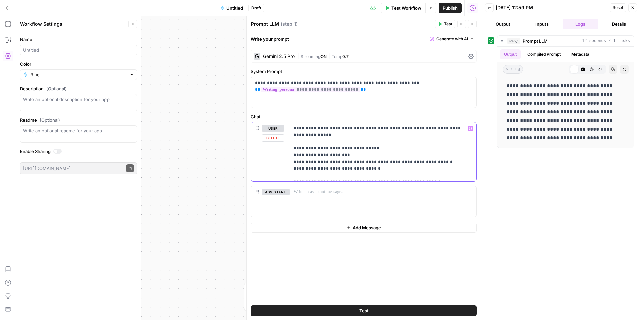
click at [395, 156] on p "**********" at bounding box center [383, 151] width 179 height 53
click at [400, 156] on p "**********" at bounding box center [383, 151] width 179 height 53
click at [305, 155] on p "**********" at bounding box center [383, 151] width 179 height 53
click at [339, 177] on p "**********" at bounding box center [383, 151] width 179 height 53
click at [349, 175] on p "**********" at bounding box center [383, 151] width 179 height 53
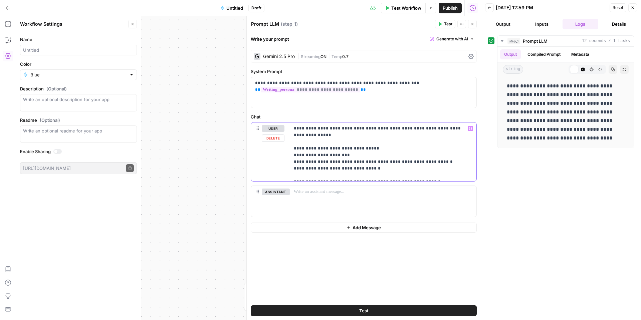
click at [351, 175] on p "**********" at bounding box center [383, 151] width 179 height 53
click at [430, 175] on p "**********" at bounding box center [383, 151] width 179 height 53
click at [445, 26] on span "Test" at bounding box center [448, 24] width 8 height 6
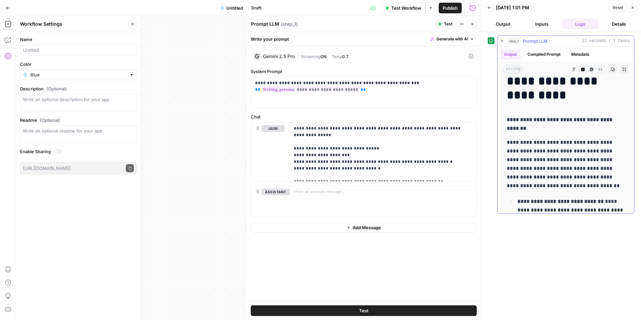
scroll to position [89, 0]
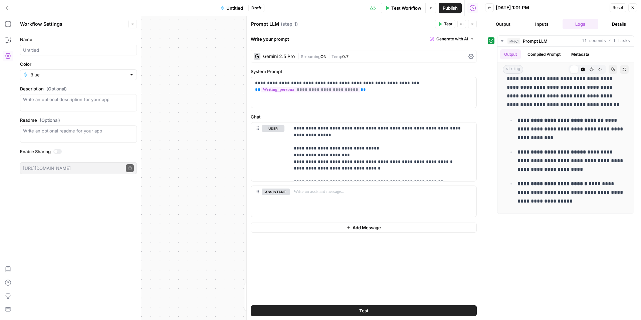
click at [472, 23] on icon "button" at bounding box center [473, 24] width 4 height 4
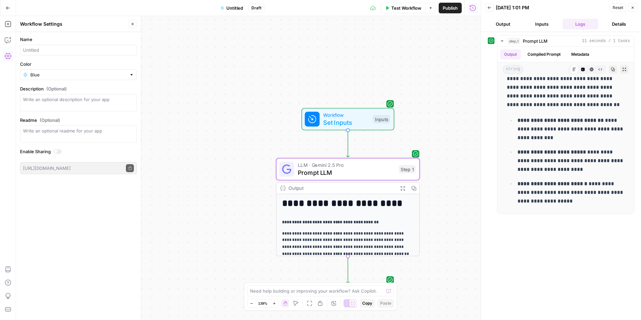
click at [11, 11] on button "Go Back" at bounding box center [8, 8] width 12 height 12
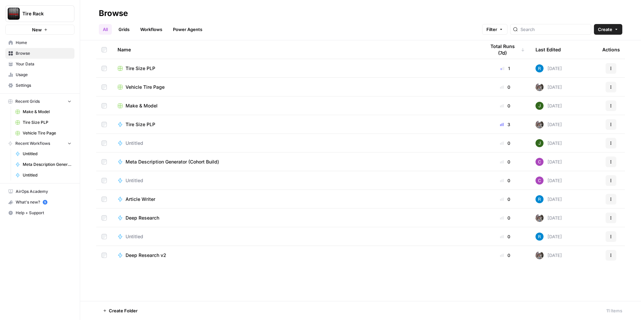
click at [150, 160] on span "Meta Description Generator (Cohort Build)" at bounding box center [173, 162] width 94 height 7
click at [155, 181] on div "Untitled" at bounding box center [296, 180] width 357 height 7
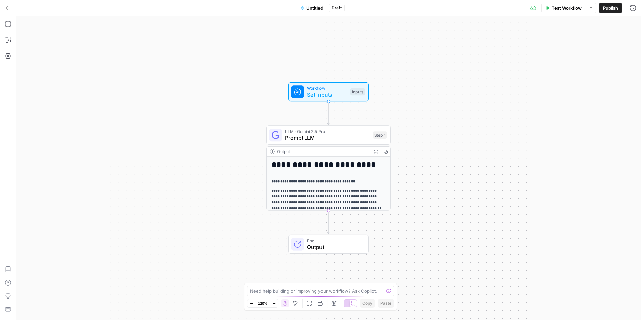
click at [318, 8] on span "Untitled" at bounding box center [315, 8] width 17 height 7
click at [34, 52] on input "Name" at bounding box center [78, 50] width 111 height 7
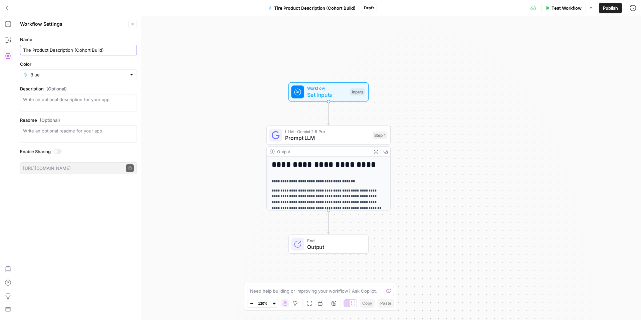
type input "Tire Product Description (Cohort Build)"
click at [135, 27] on button "Close" at bounding box center [132, 24] width 9 height 9
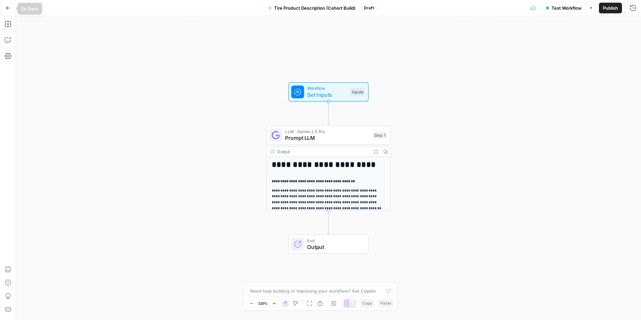
click at [12, 12] on button "Go Back" at bounding box center [8, 8] width 12 height 12
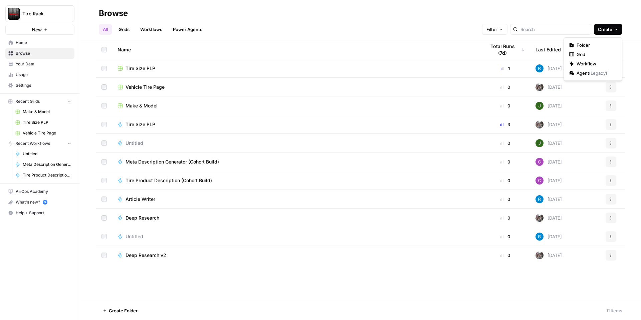
click at [607, 32] on span "Create" at bounding box center [605, 29] width 14 height 7
drag, startPoint x: 600, startPoint y: 45, endPoint x: 595, endPoint y: 53, distance: 9.1
click at [600, 45] on span "Folder" at bounding box center [595, 45] width 37 height 7
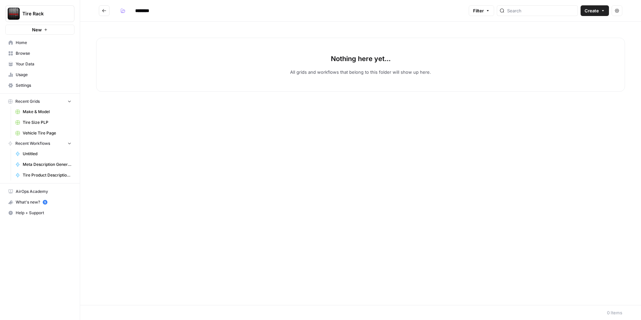
click at [138, 11] on input "********" at bounding box center [150, 10] width 37 height 11
click at [153, 14] on input "********" at bounding box center [150, 10] width 37 height 11
type input "**********"
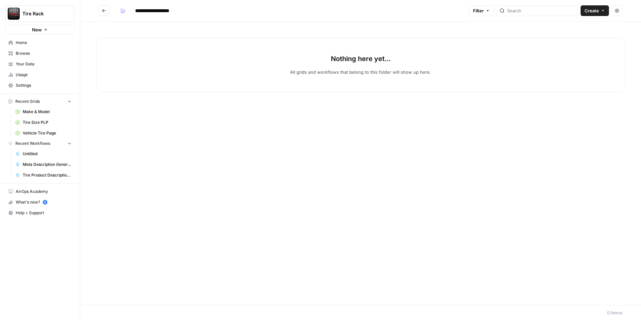
click at [145, 199] on div "Nothing here yet... All grids and workflows that belong to this folder will sho…" at bounding box center [360, 164] width 561 height 284
click at [30, 50] on span "Browse" at bounding box center [44, 53] width 56 height 6
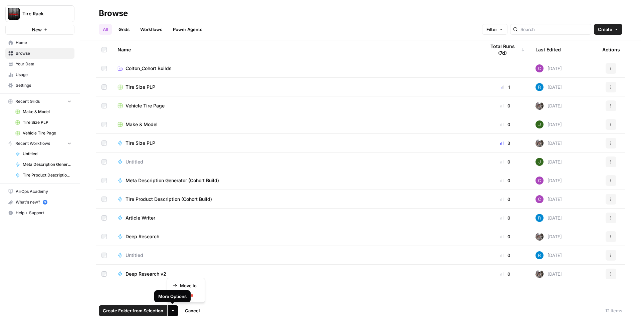
click at [171, 311] on icon "button" at bounding box center [173, 311] width 4 height 4
click at [187, 286] on span "Move to" at bounding box center [188, 286] width 17 height 7
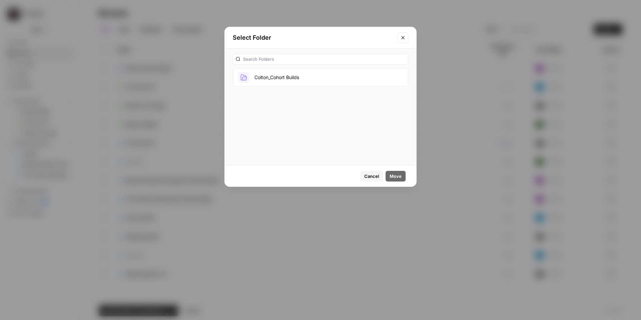
drag, startPoint x: 273, startPoint y: 75, endPoint x: 273, endPoint y: 78, distance: 3.4
click at [273, 75] on button "Colton_Cohort Builds" at bounding box center [321, 77] width 176 height 18
drag, startPoint x: 400, startPoint y: 177, endPoint x: 403, endPoint y: 181, distance: 4.9
click at [401, 177] on span "Move" at bounding box center [396, 176] width 12 height 7
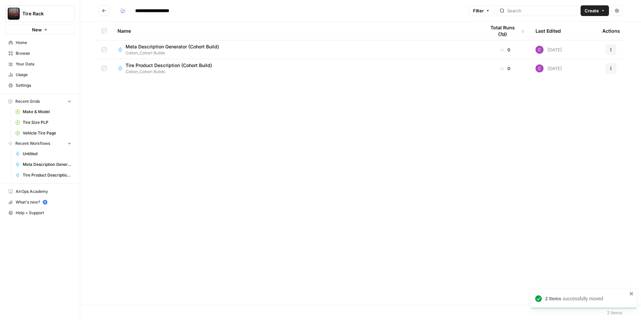
click at [108, 11] on button "Go back" at bounding box center [104, 10] width 11 height 11
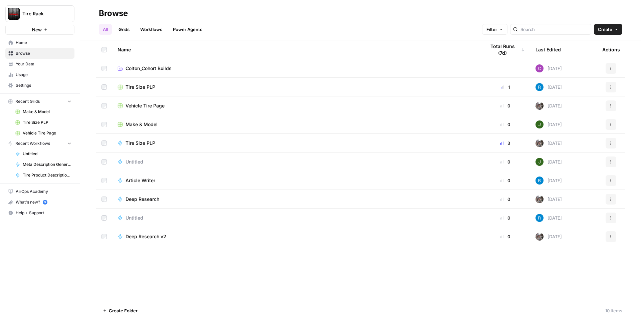
click at [147, 68] on span "Colton_Cohort Builds" at bounding box center [149, 68] width 46 height 7
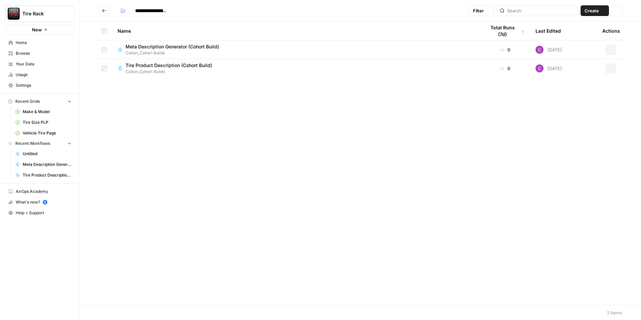
click at [147, 68] on span "Tire Product Description (Cohort Build)" at bounding box center [169, 65] width 86 height 7
click at [606, 68] on button "Actions" at bounding box center [611, 68] width 11 height 11
click at [362, 83] on div "Name Total Runs (7d) Last Edited Actions Meta Description Generator (Cohort Bui…" at bounding box center [360, 164] width 561 height 284
click at [283, 66] on div "Tire Product Description (Cohort Build) Colton_Cohort Builds" at bounding box center [296, 68] width 357 height 13
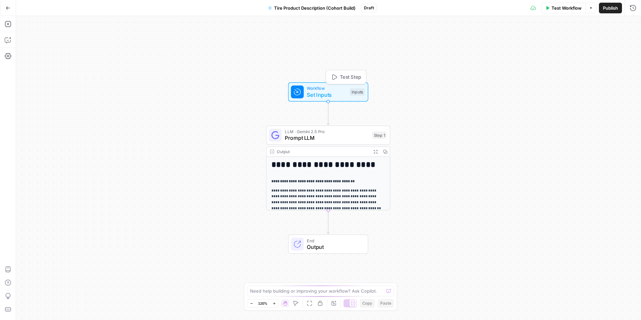
click at [310, 92] on span "Set Inputs" at bounding box center [327, 95] width 40 height 8
click at [311, 91] on span "Set Inputs" at bounding box center [327, 95] width 40 height 8
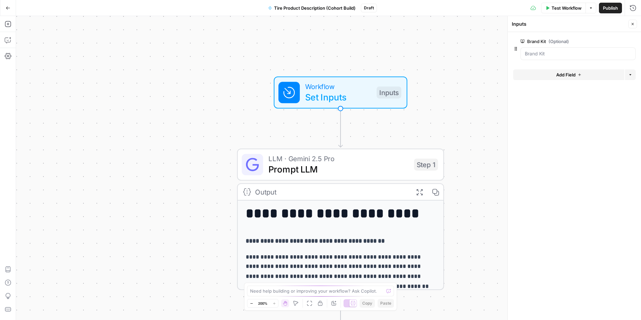
drag, startPoint x: 630, startPoint y: 25, endPoint x: 589, endPoint y: 19, distance: 41.5
click at [630, 25] on button "Close" at bounding box center [632, 24] width 9 height 9
drag, startPoint x: 9, startPoint y: 8, endPoint x: 13, endPoint y: 7, distance: 3.7
click at [10, 8] on button "Go Back" at bounding box center [8, 8] width 12 height 12
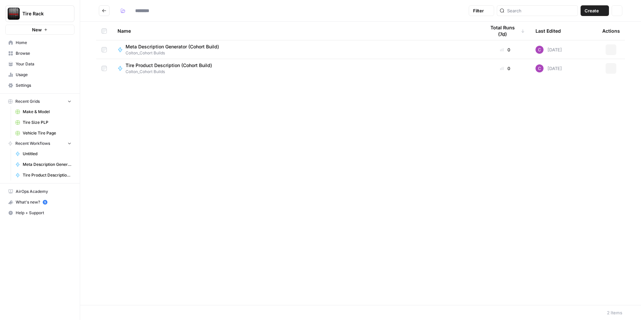
type input "**********"
click at [224, 54] on span "Colton_Cohort Builds" at bounding box center [175, 53] width 99 height 6
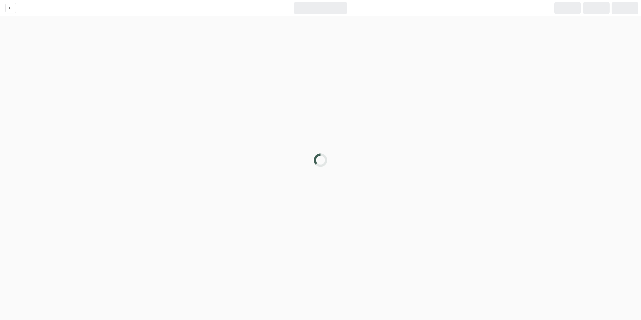
click at [225, 54] on div at bounding box center [320, 160] width 641 height 320
